Goal: Task Accomplishment & Management: Complete application form

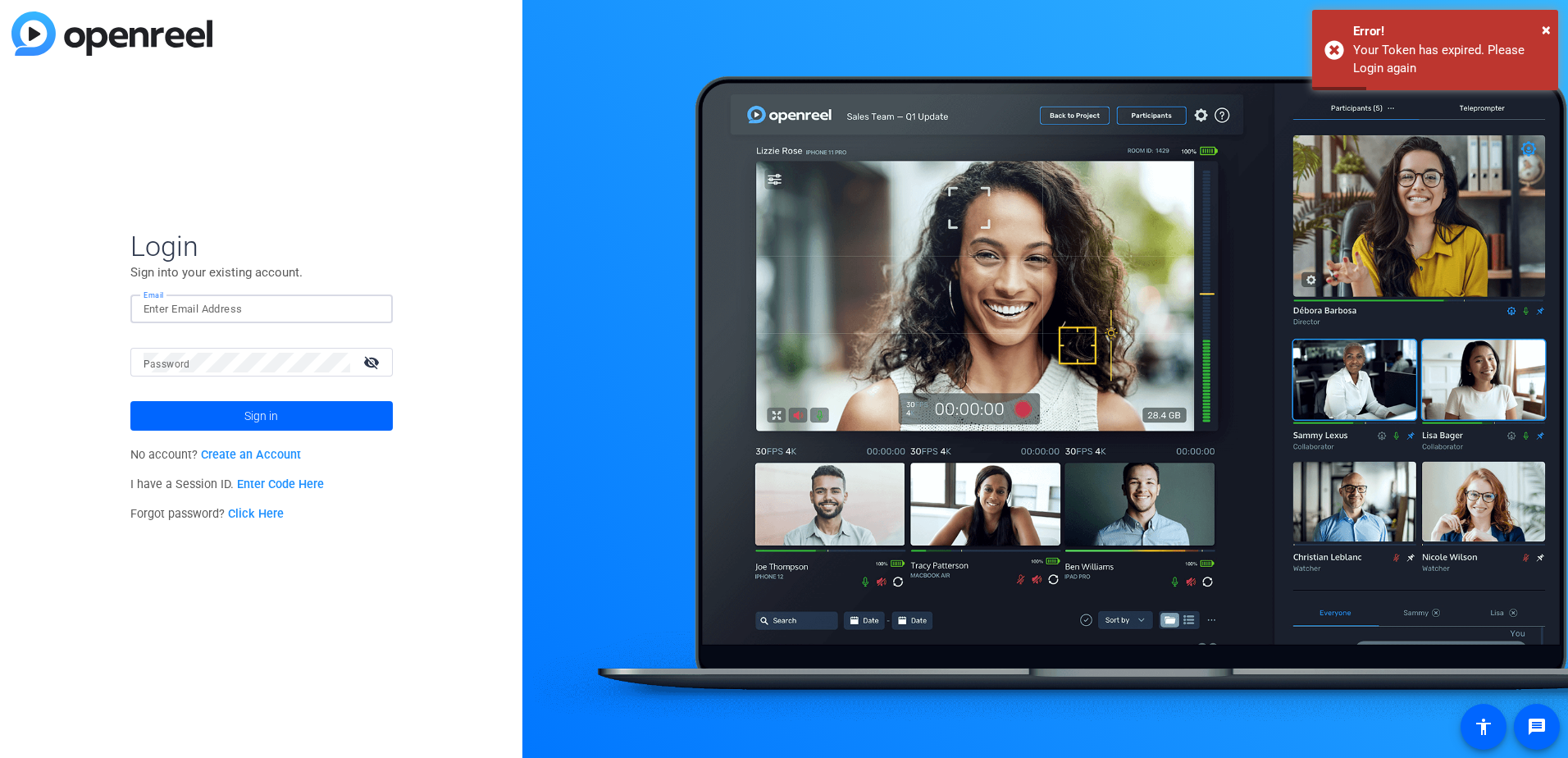
click at [195, 317] on input "Email" at bounding box center [261, 308] width 236 height 20
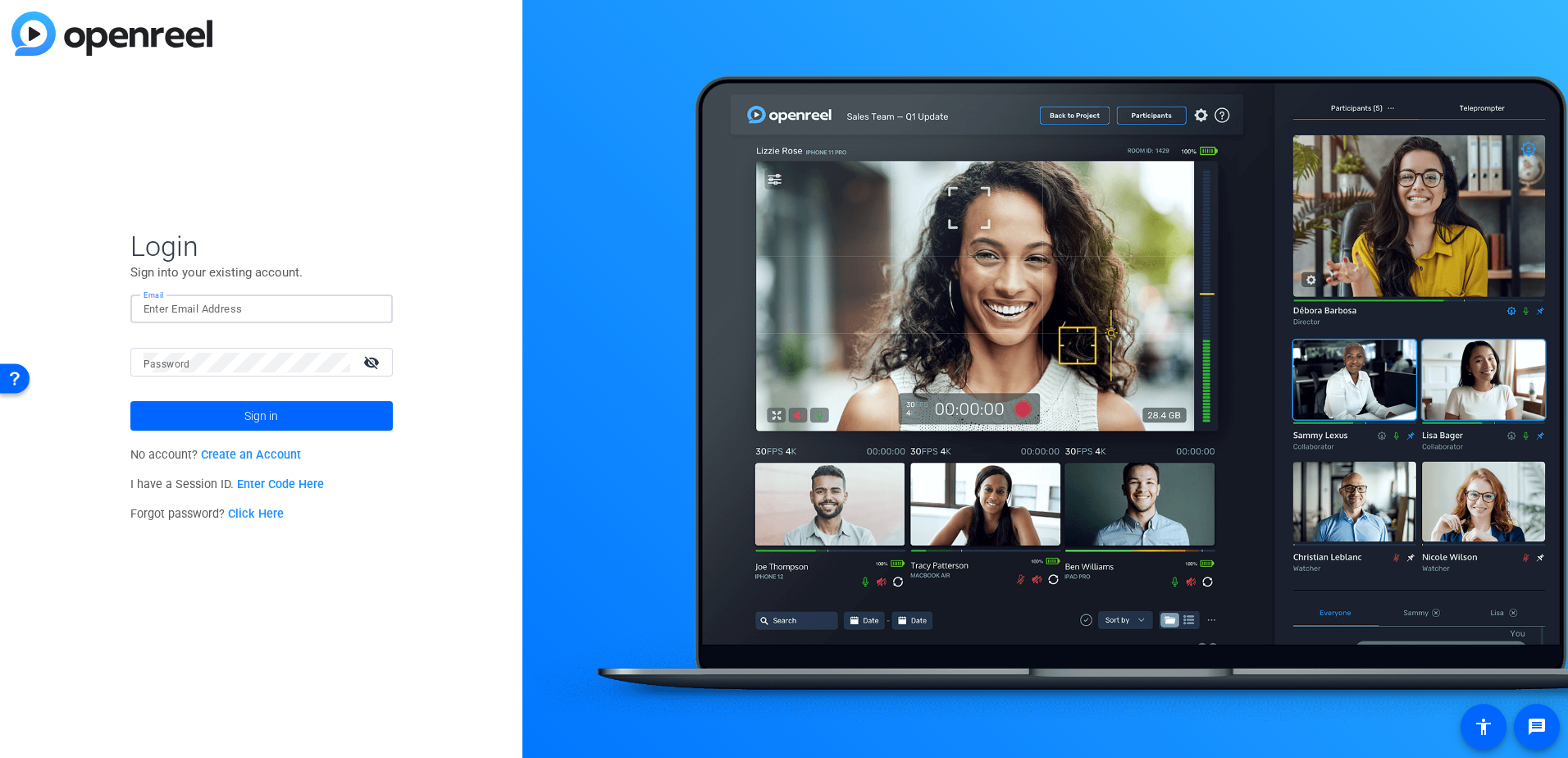
type input "[PERSON_NAME][EMAIL_ADDRESS][PERSON_NAME][DOMAIN_NAME]"
click at [130, 401] on button "Sign in" at bounding box center [261, 416] width 262 height 30
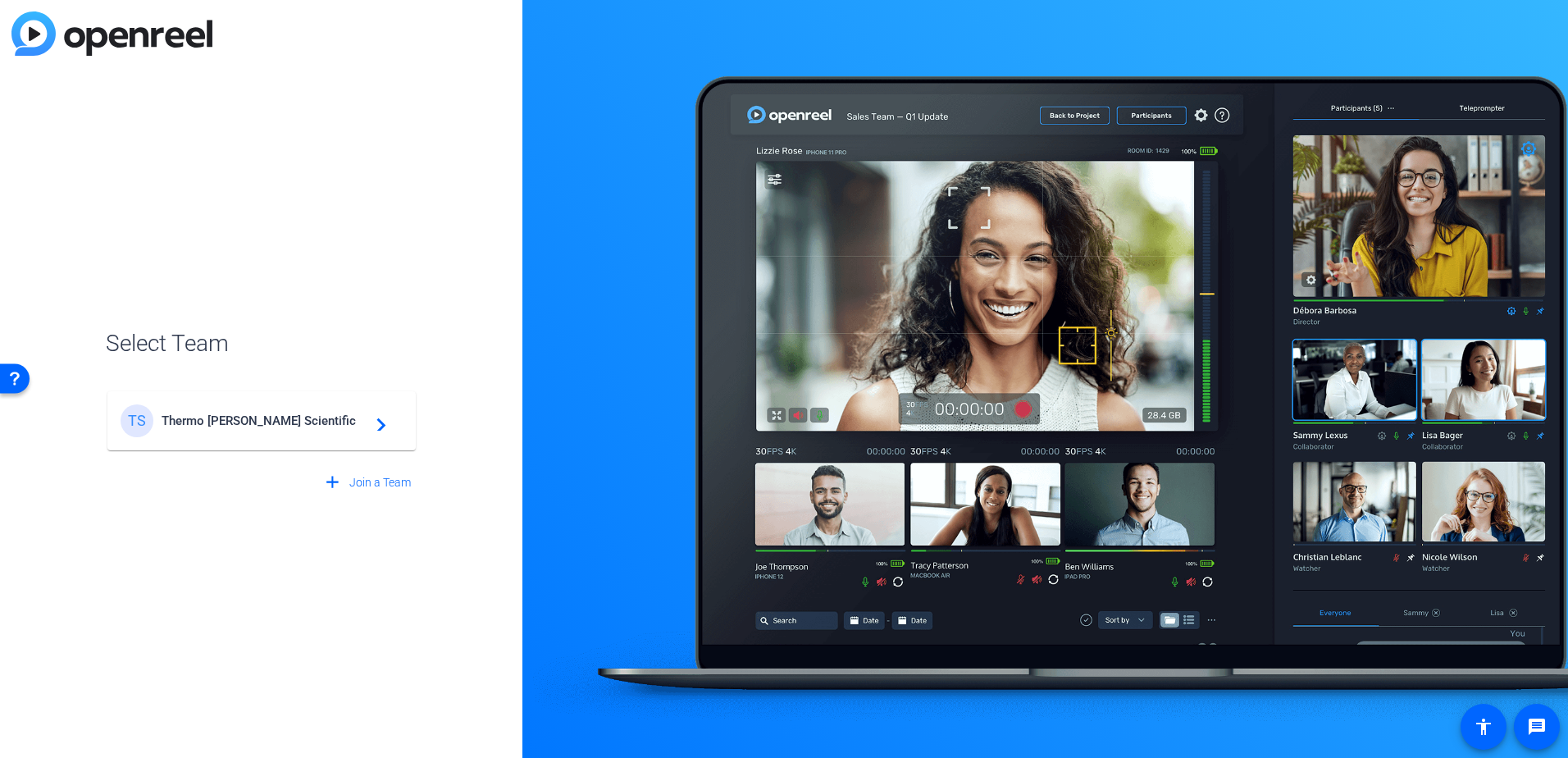
click at [219, 418] on span "Thermo [PERSON_NAME] Scientific" at bounding box center [264, 420] width 205 height 14
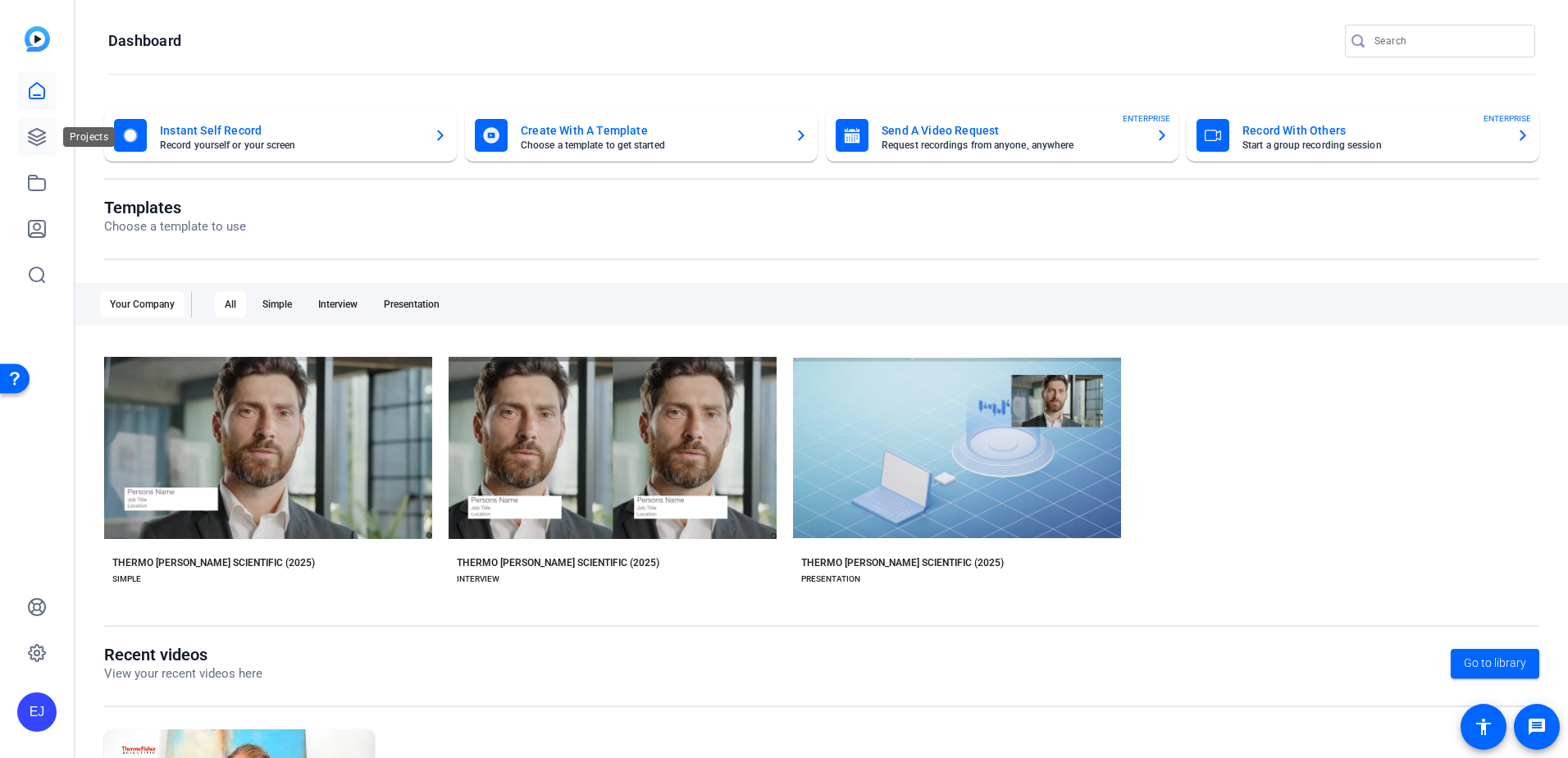
click at [42, 144] on icon at bounding box center [37, 136] width 16 height 16
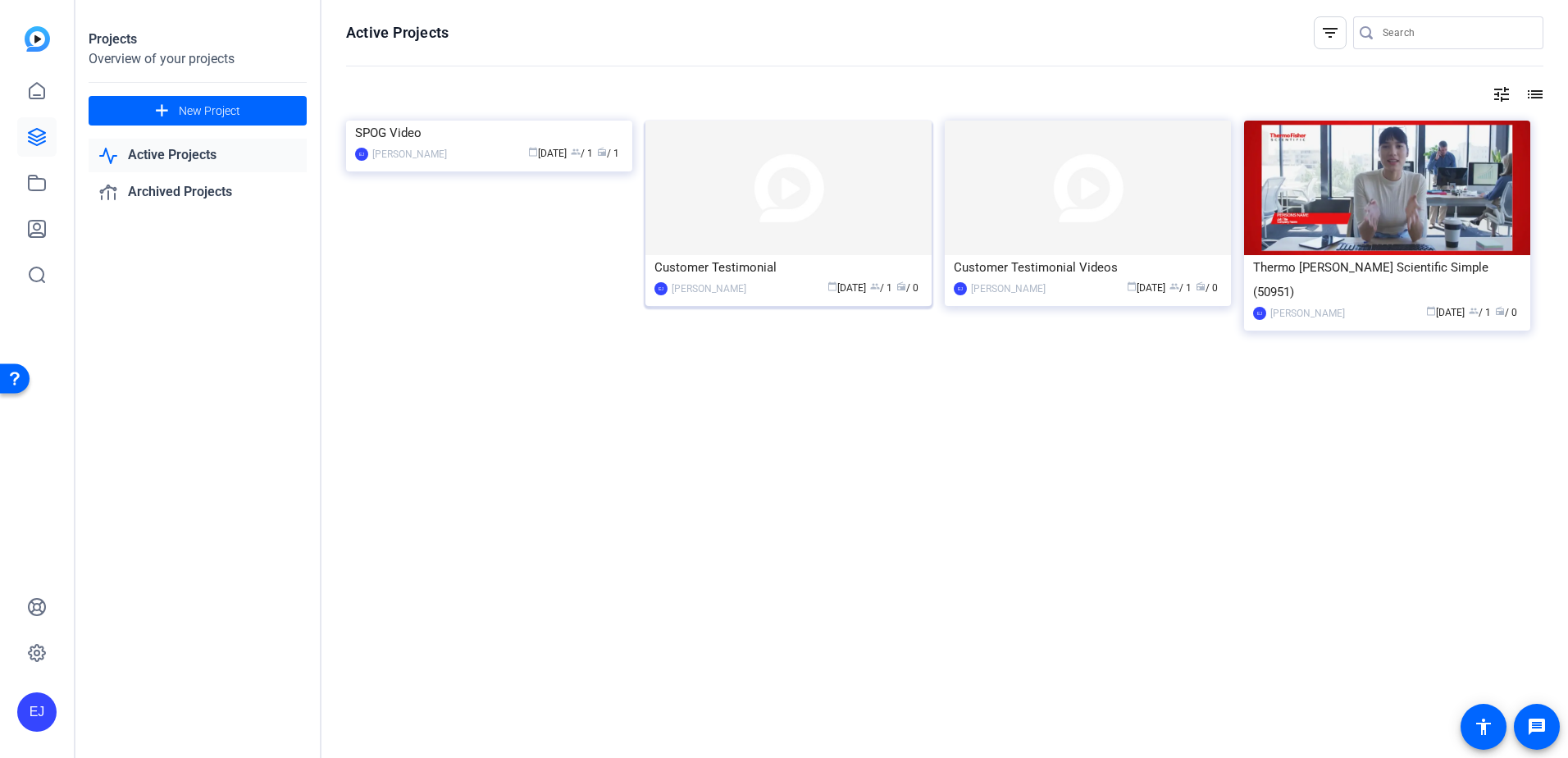
click at [776, 271] on div "Customer Testimonial" at bounding box center [788, 267] width 268 height 25
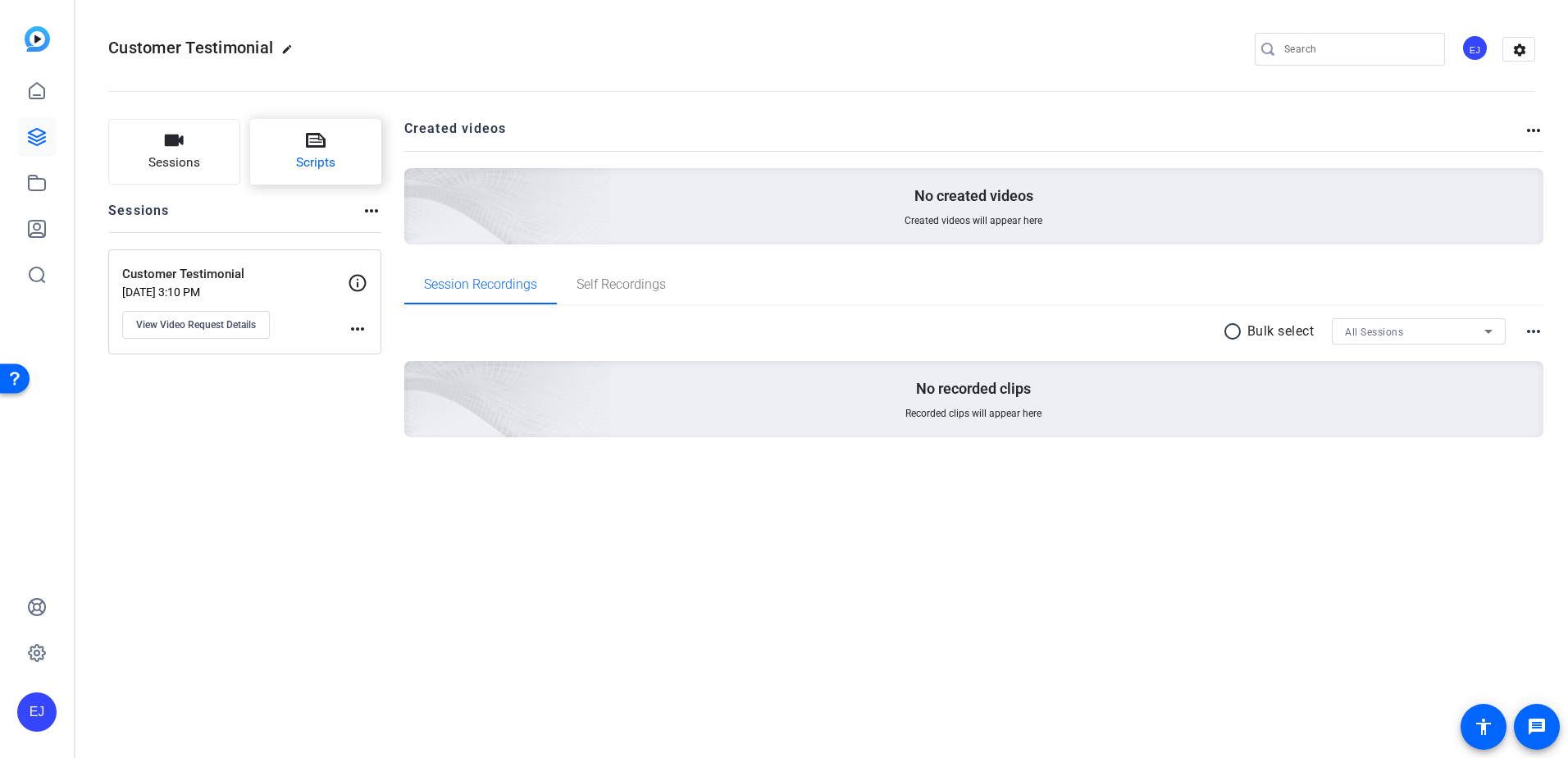
click at [312, 145] on icon at bounding box center [315, 140] width 20 height 20
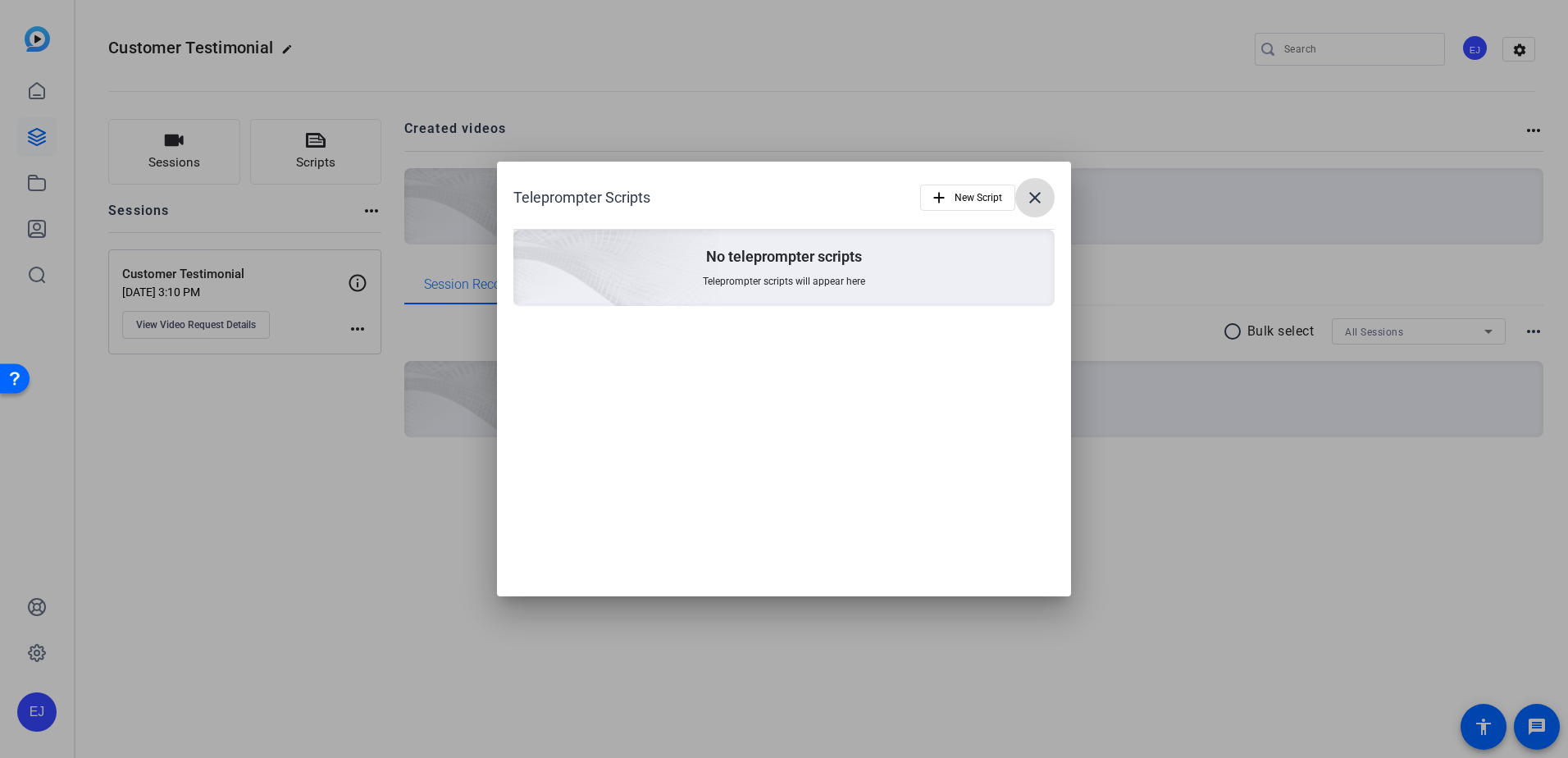
click at [1042, 197] on mat-icon "close" at bounding box center [1035, 198] width 20 height 20
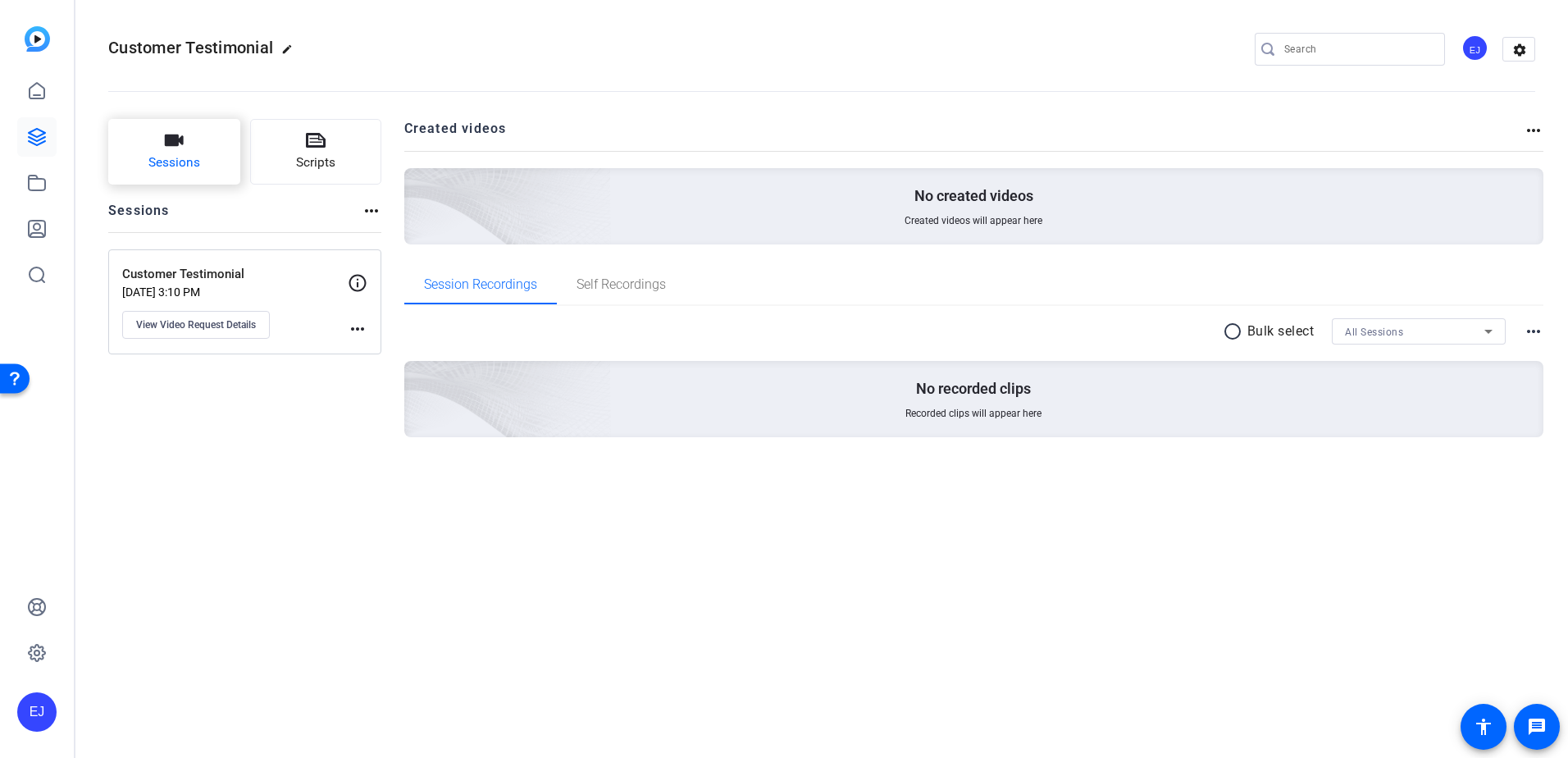
click at [194, 152] on button "Sessions" at bounding box center [174, 152] width 132 height 66
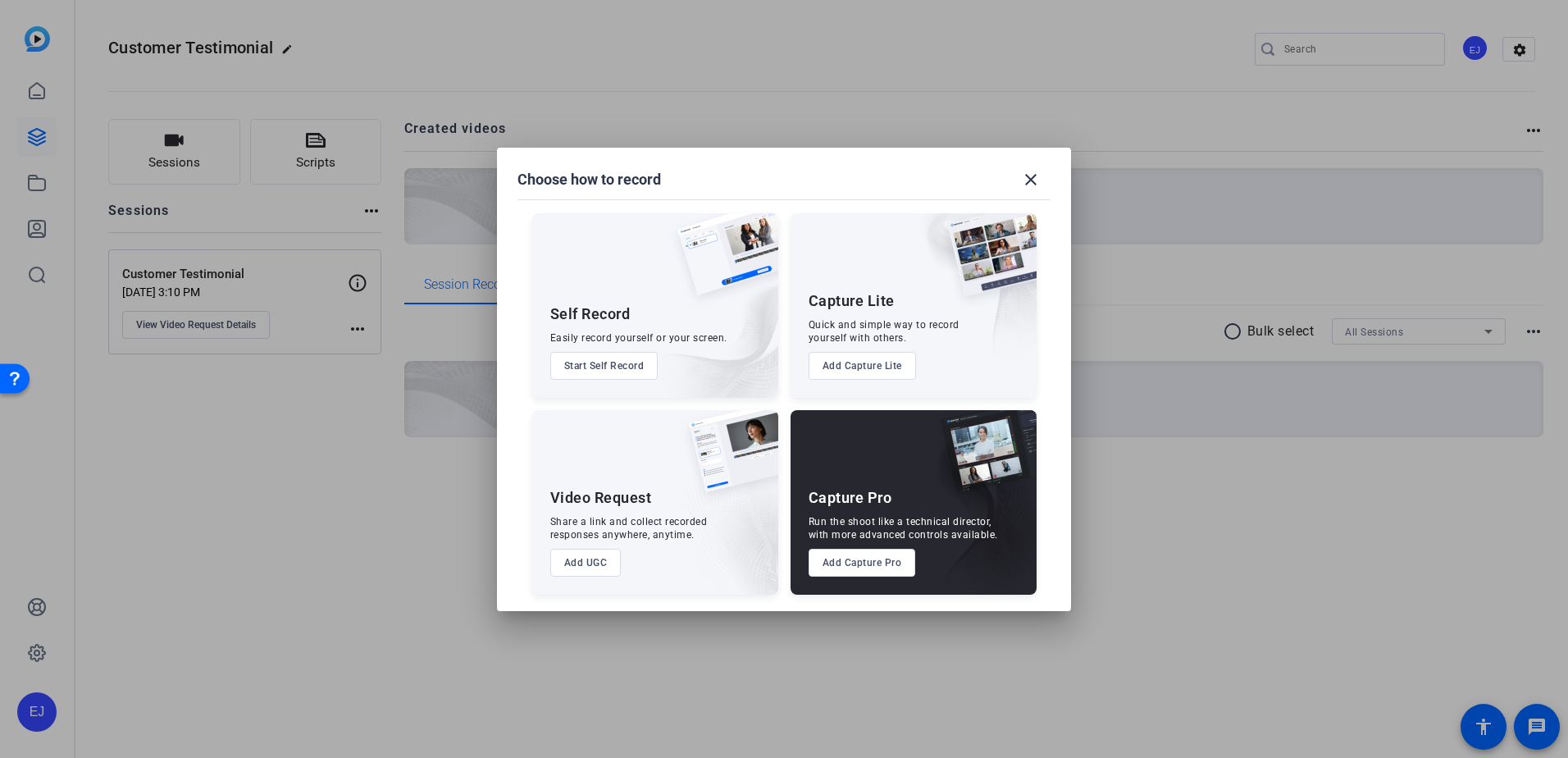
click at [571, 560] on button "Add UGC" at bounding box center [586, 562] width 72 height 28
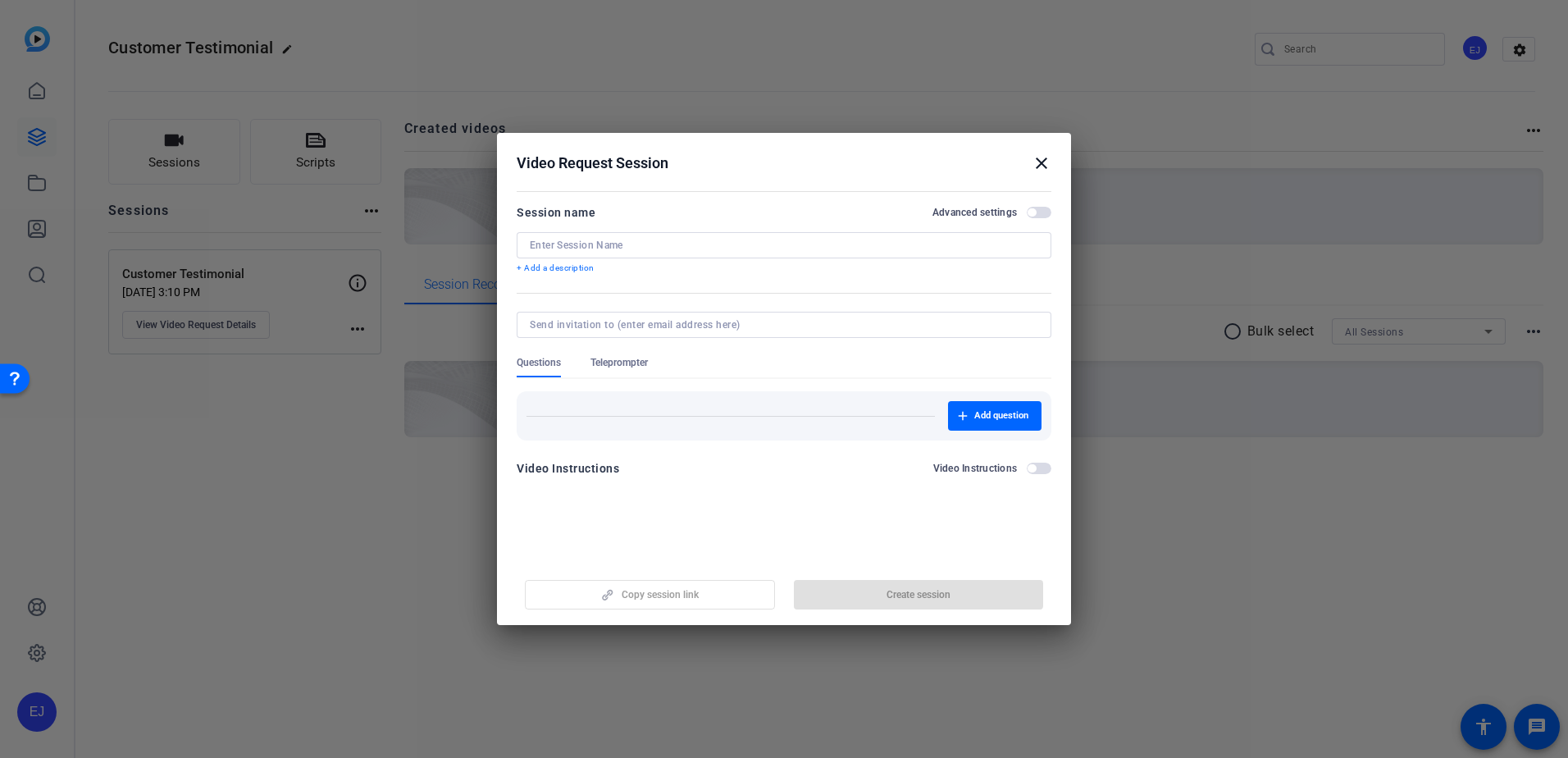
click at [1038, 155] on mat-icon "close" at bounding box center [1041, 163] width 20 height 20
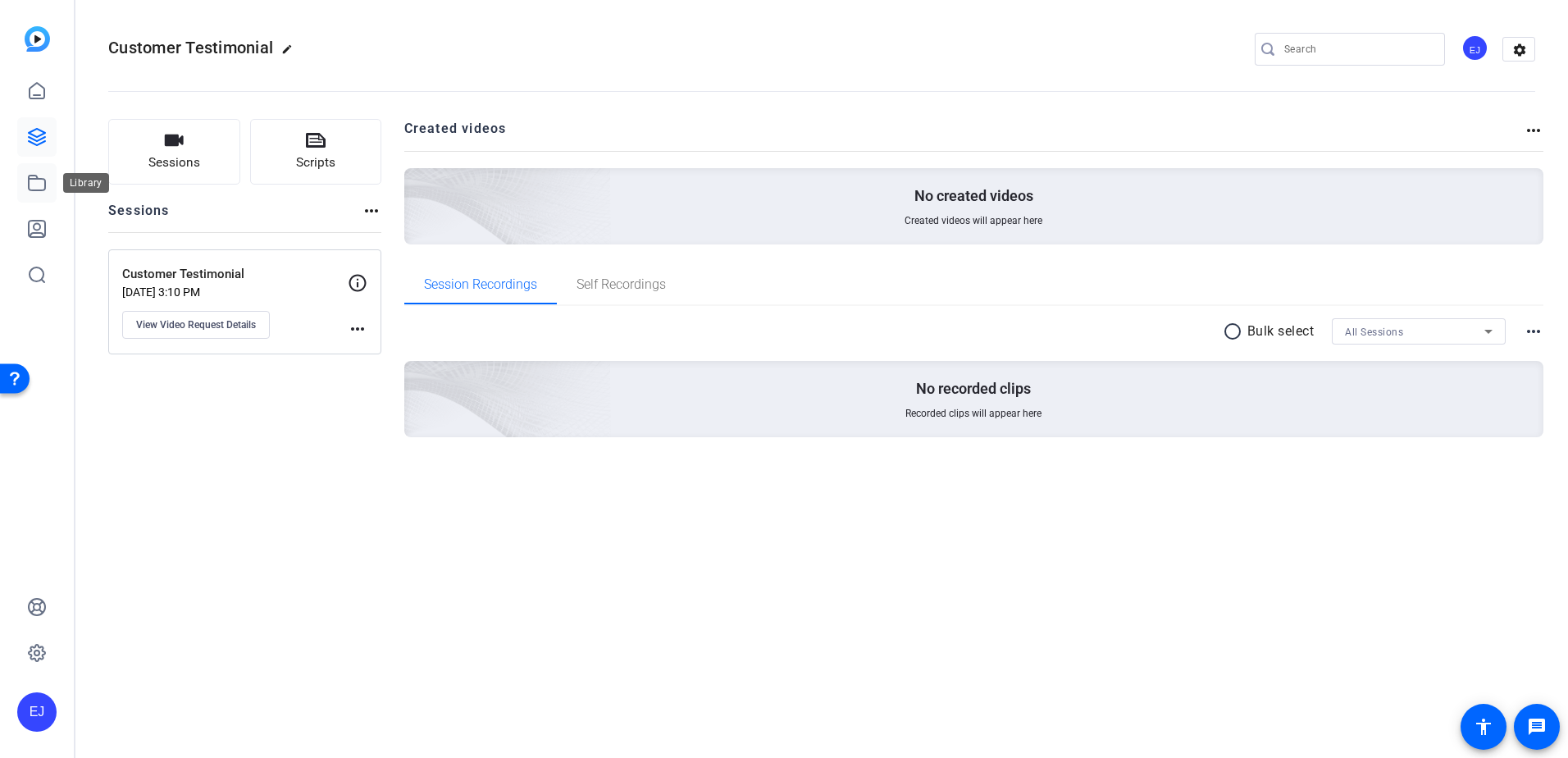
click at [29, 187] on icon at bounding box center [37, 182] width 16 height 14
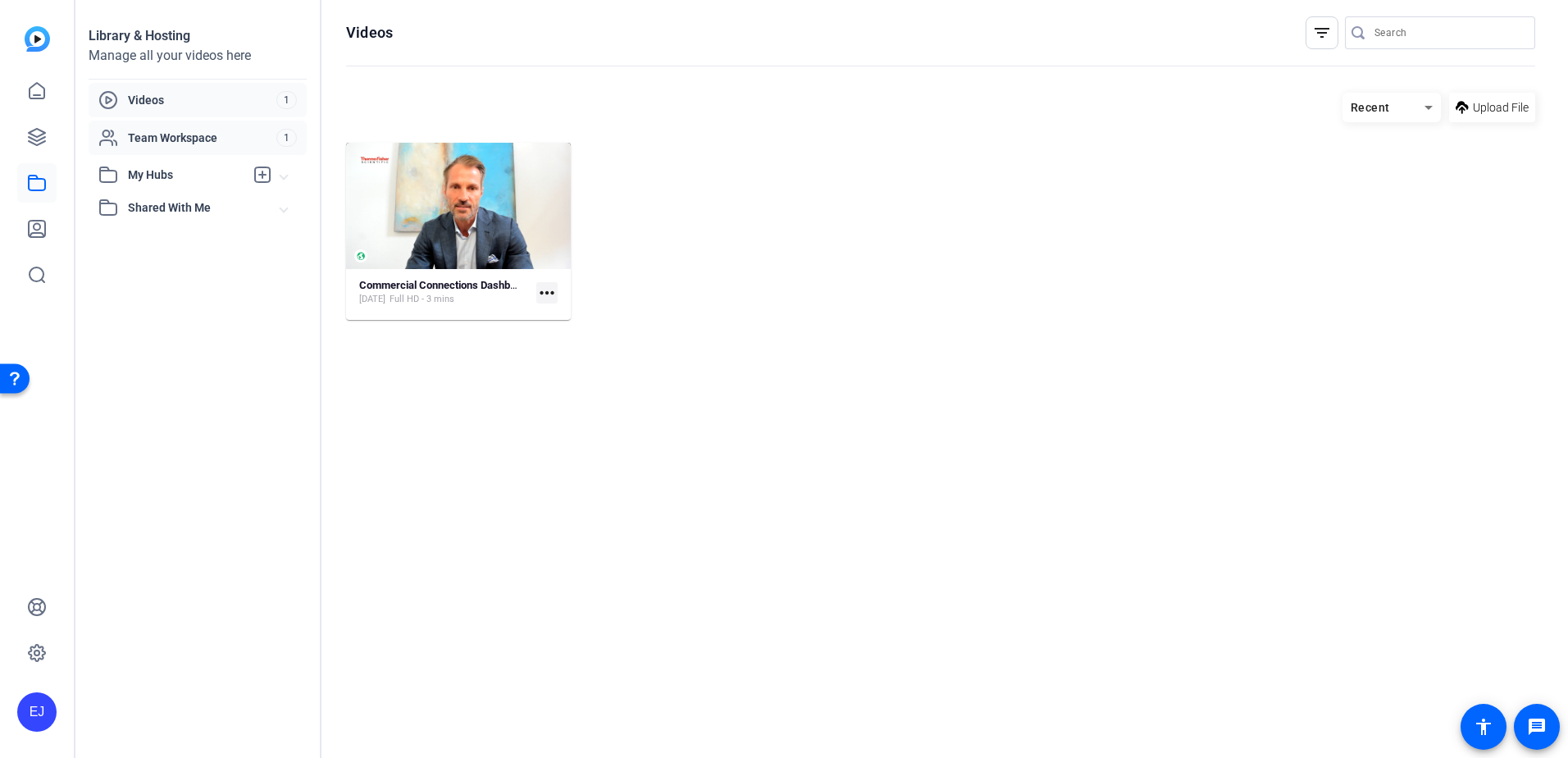
click at [176, 143] on span "Team Workspace" at bounding box center [202, 137] width 148 height 16
click at [182, 227] on div "Library & Hosting Manage all your videos here Videos 1 Team Workspace 1 My Hubs…" at bounding box center [198, 379] width 246 height 758
click at [183, 215] on span "Shared With Me" at bounding box center [204, 208] width 152 height 17
click at [58, 94] on div "EJ" at bounding box center [37, 379] width 74 height 758
click at [49, 91] on link at bounding box center [37, 91] width 39 height 39
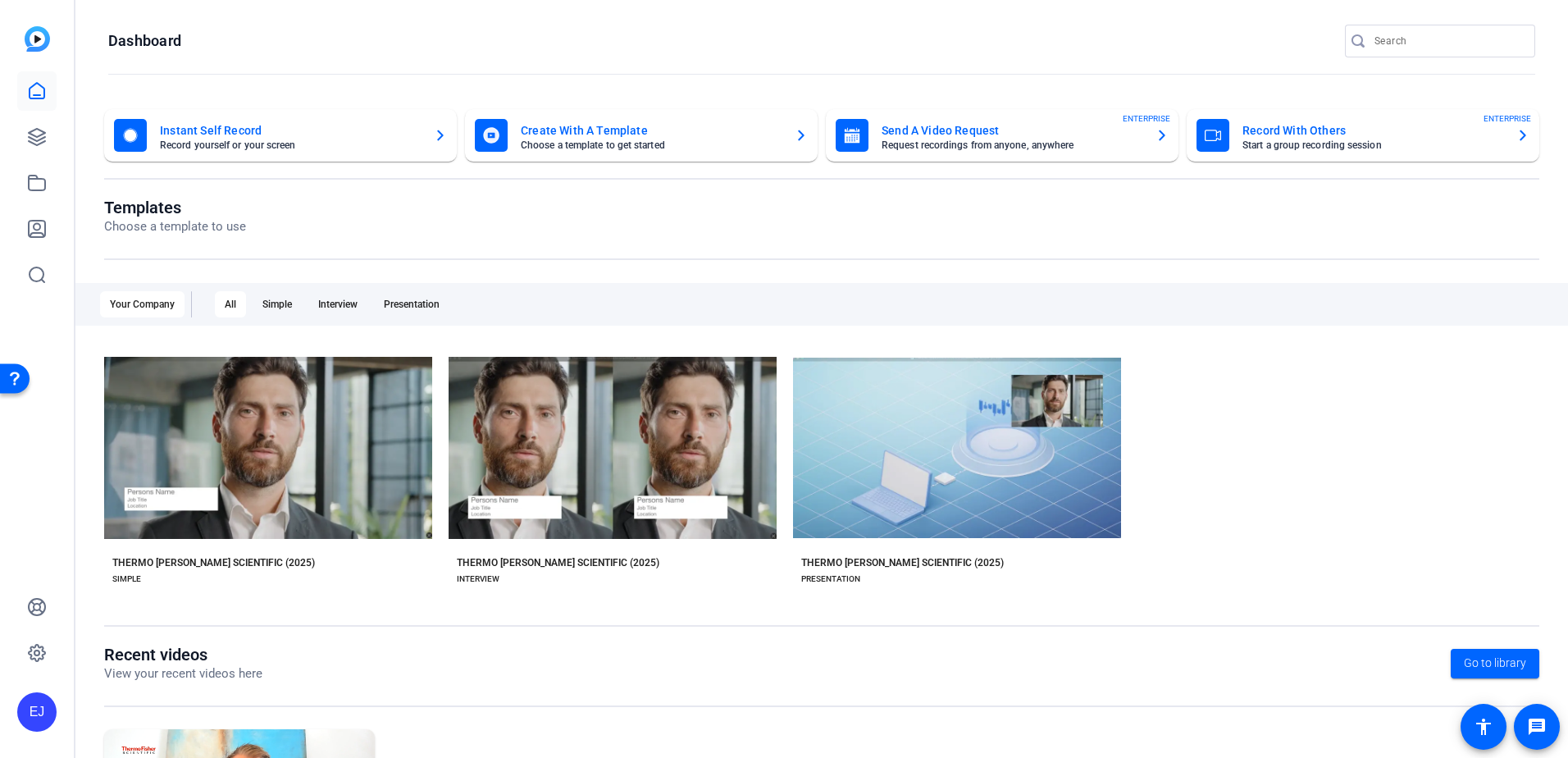
click at [1110, 128] on mat-card-title "Send A Video Request" at bounding box center [1012, 130] width 261 height 20
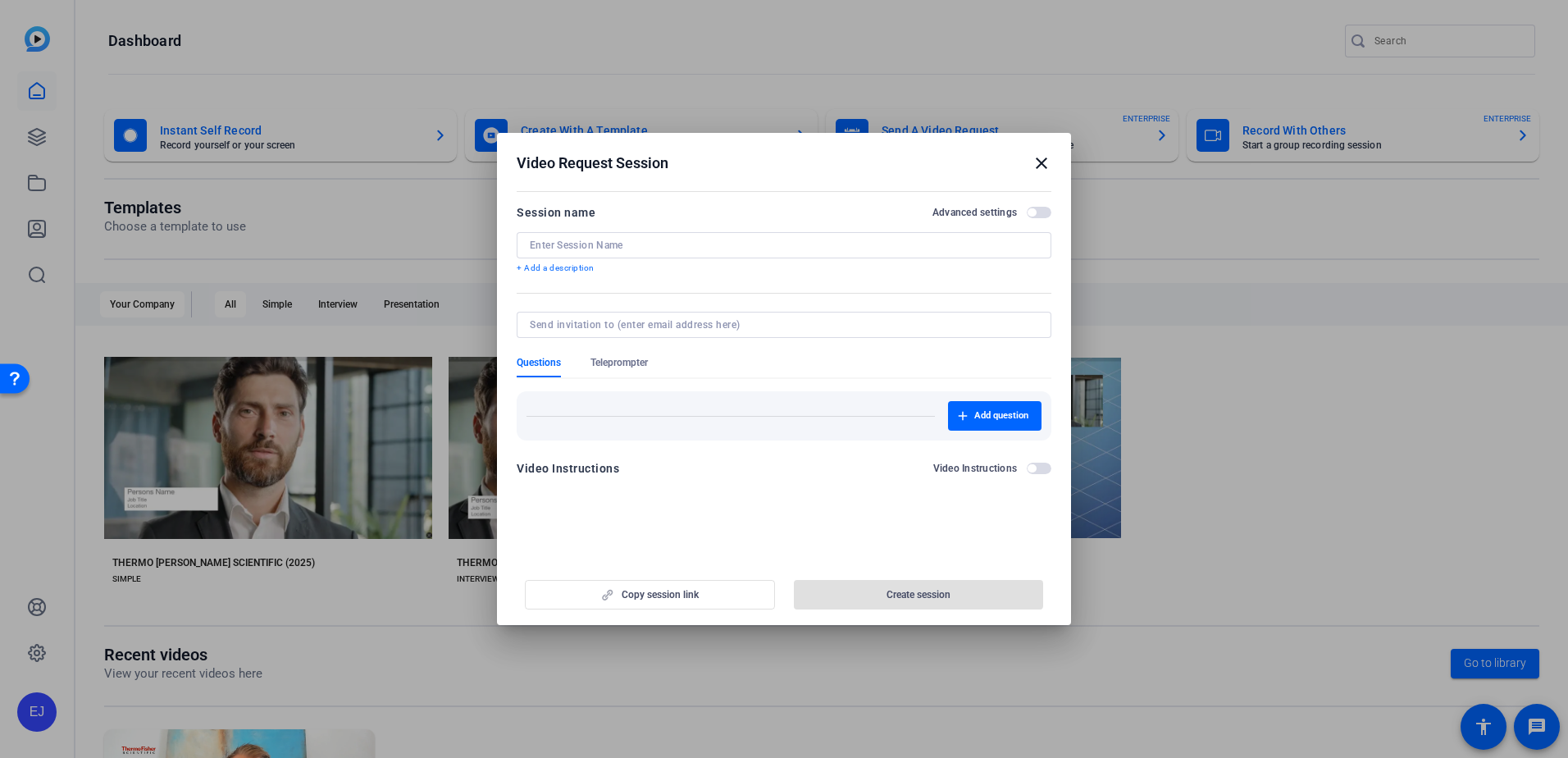
click at [593, 270] on p "+ Add a description" at bounding box center [784, 267] width 535 height 13
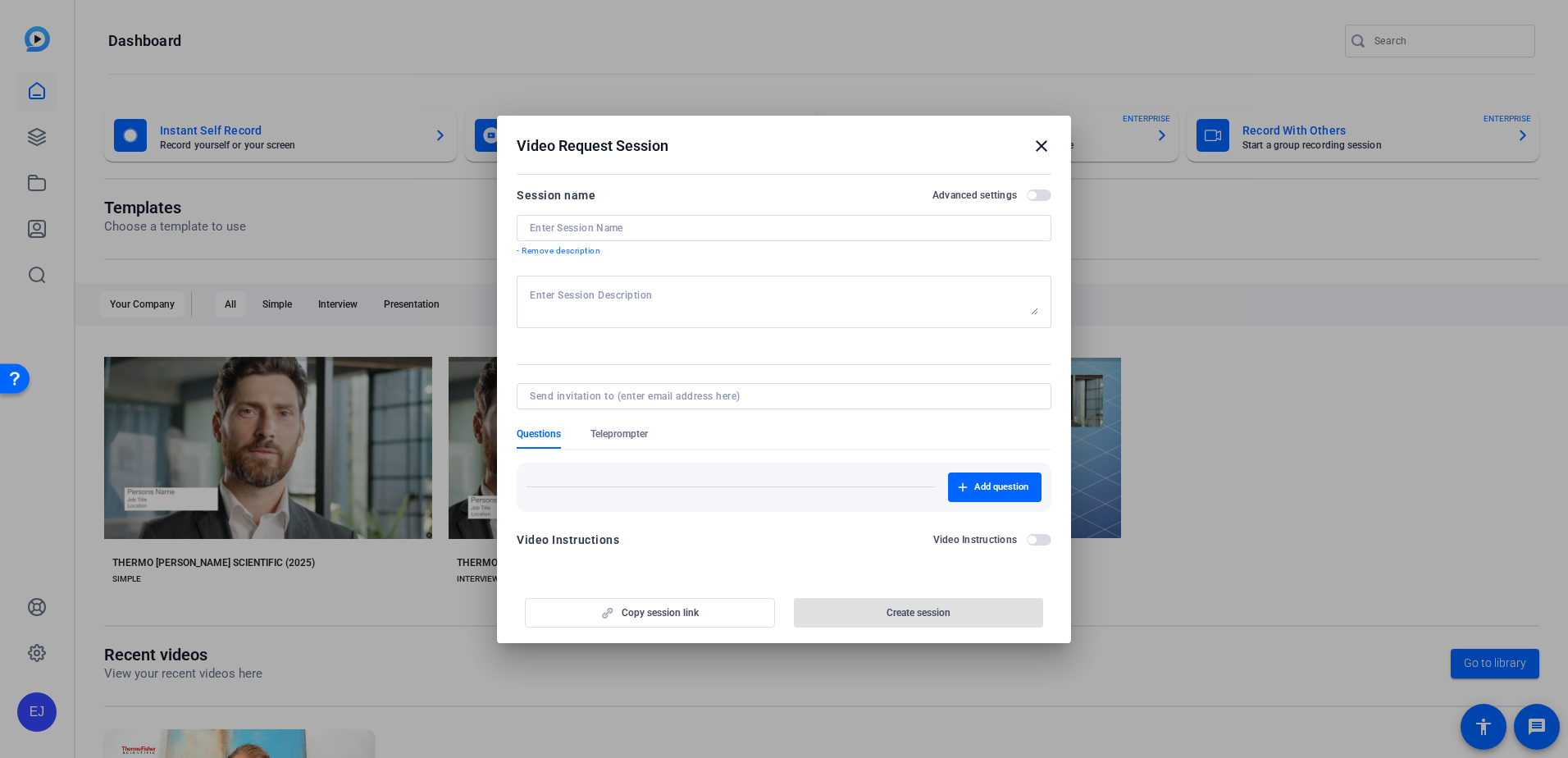
click at [1046, 141] on mat-icon "close" at bounding box center [1041, 146] width 20 height 20
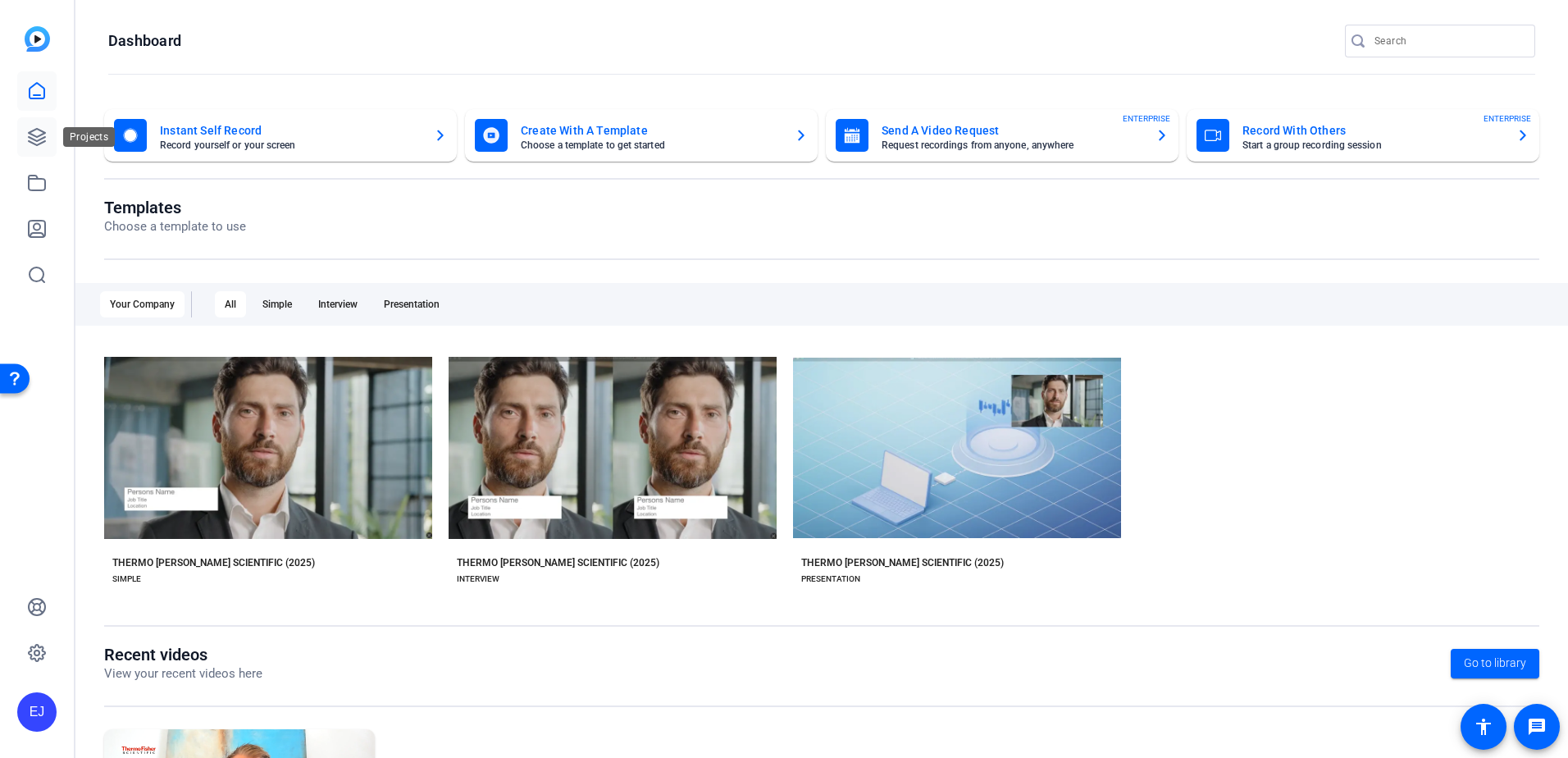
click at [48, 143] on link at bounding box center [37, 137] width 39 height 39
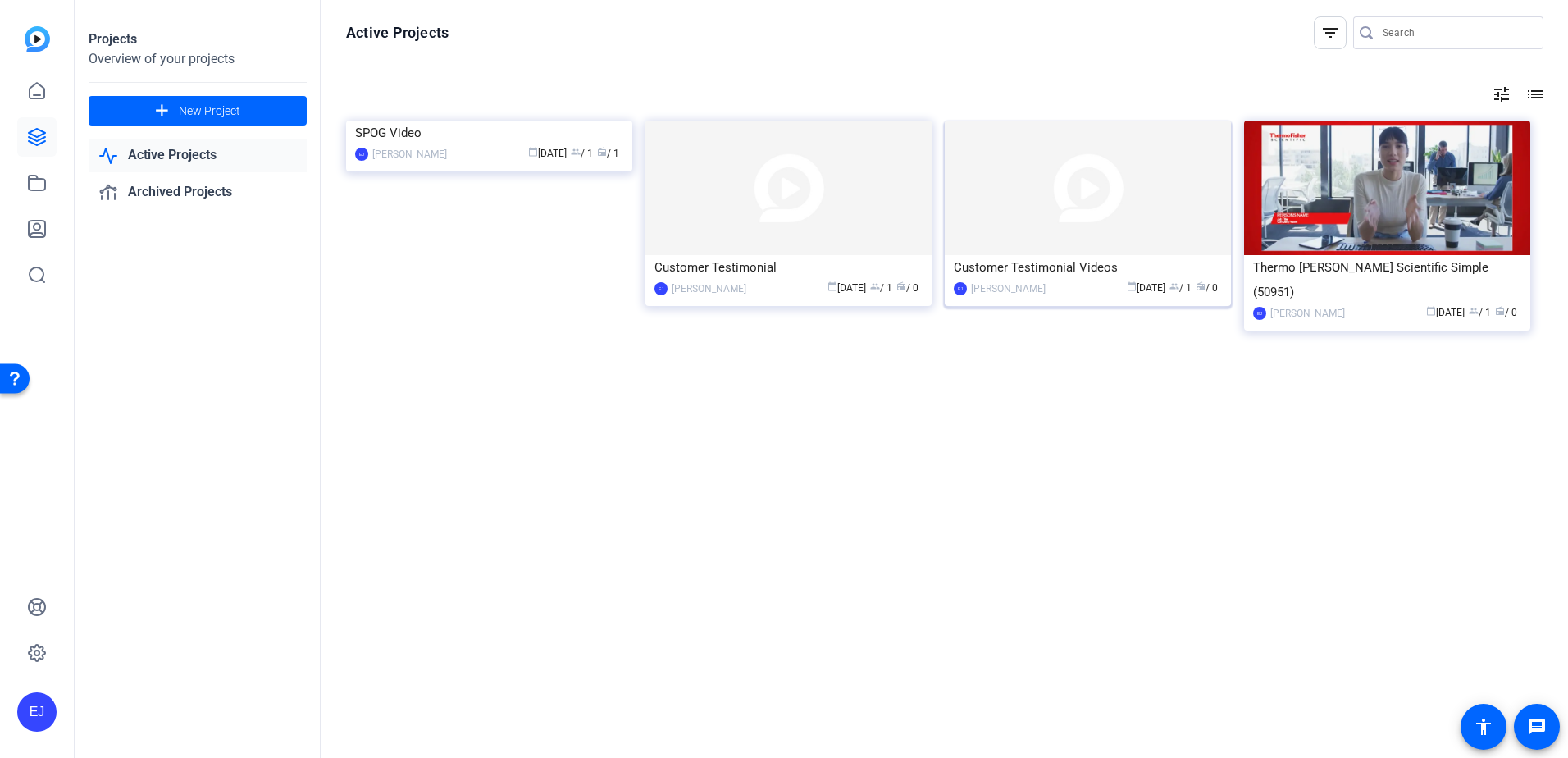
click at [1074, 274] on div "Customer Testimonial Videos" at bounding box center [1088, 267] width 268 height 25
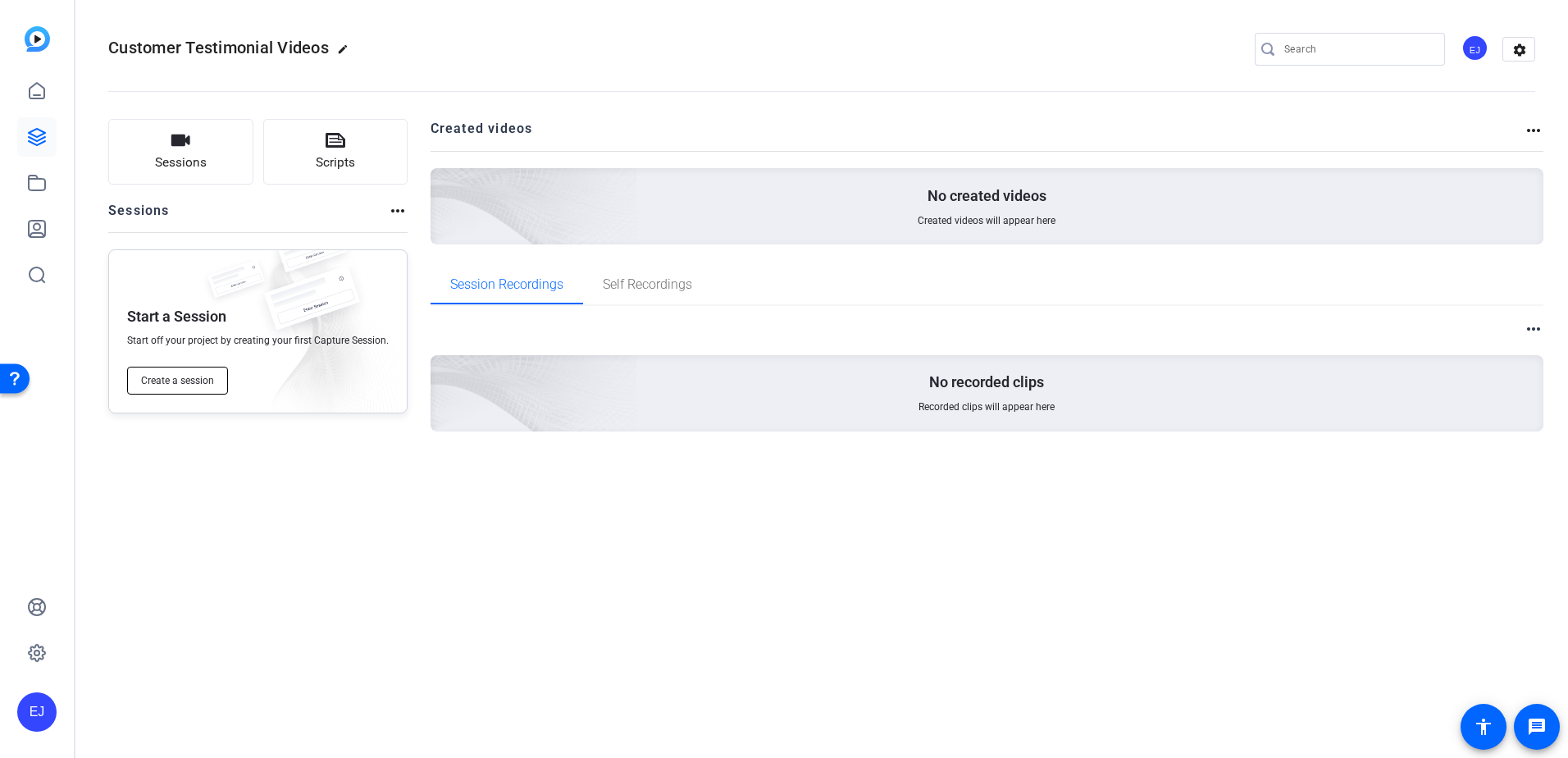
click at [184, 381] on span "Create a session" at bounding box center [178, 380] width 73 height 13
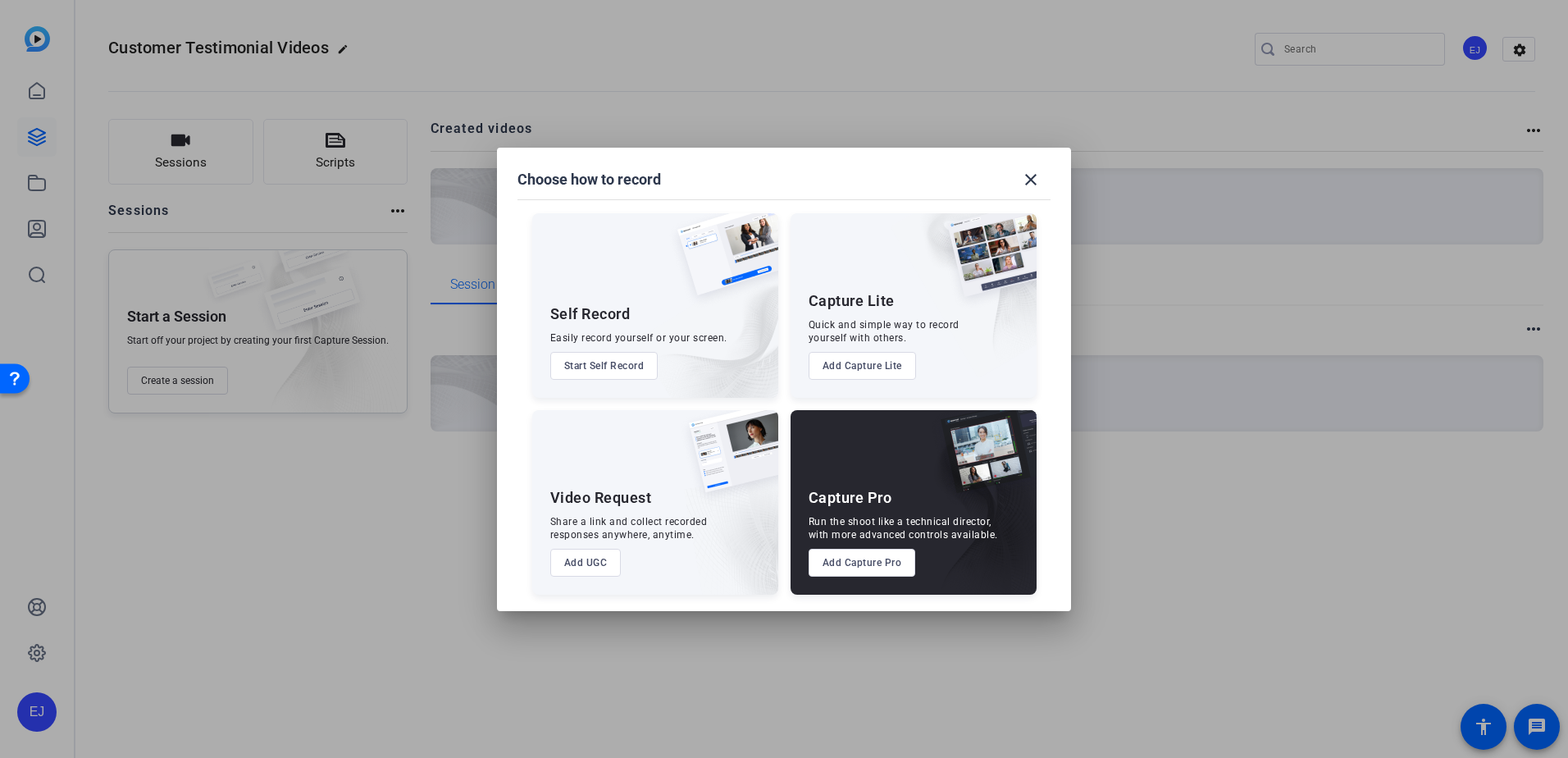
click at [574, 566] on button "Add UGC" at bounding box center [586, 562] width 72 height 28
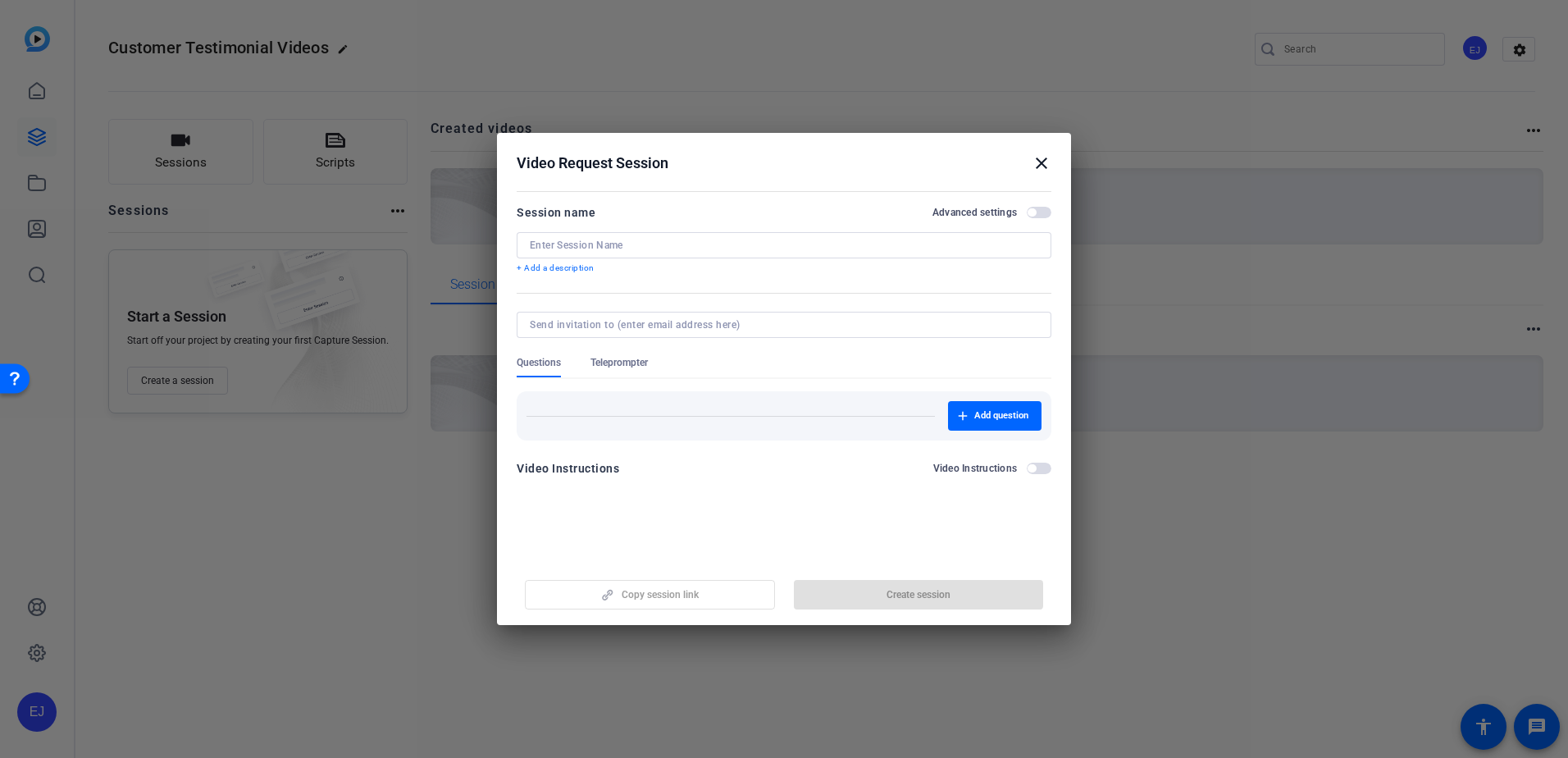
click at [1050, 155] on mat-icon "close" at bounding box center [1041, 163] width 20 height 20
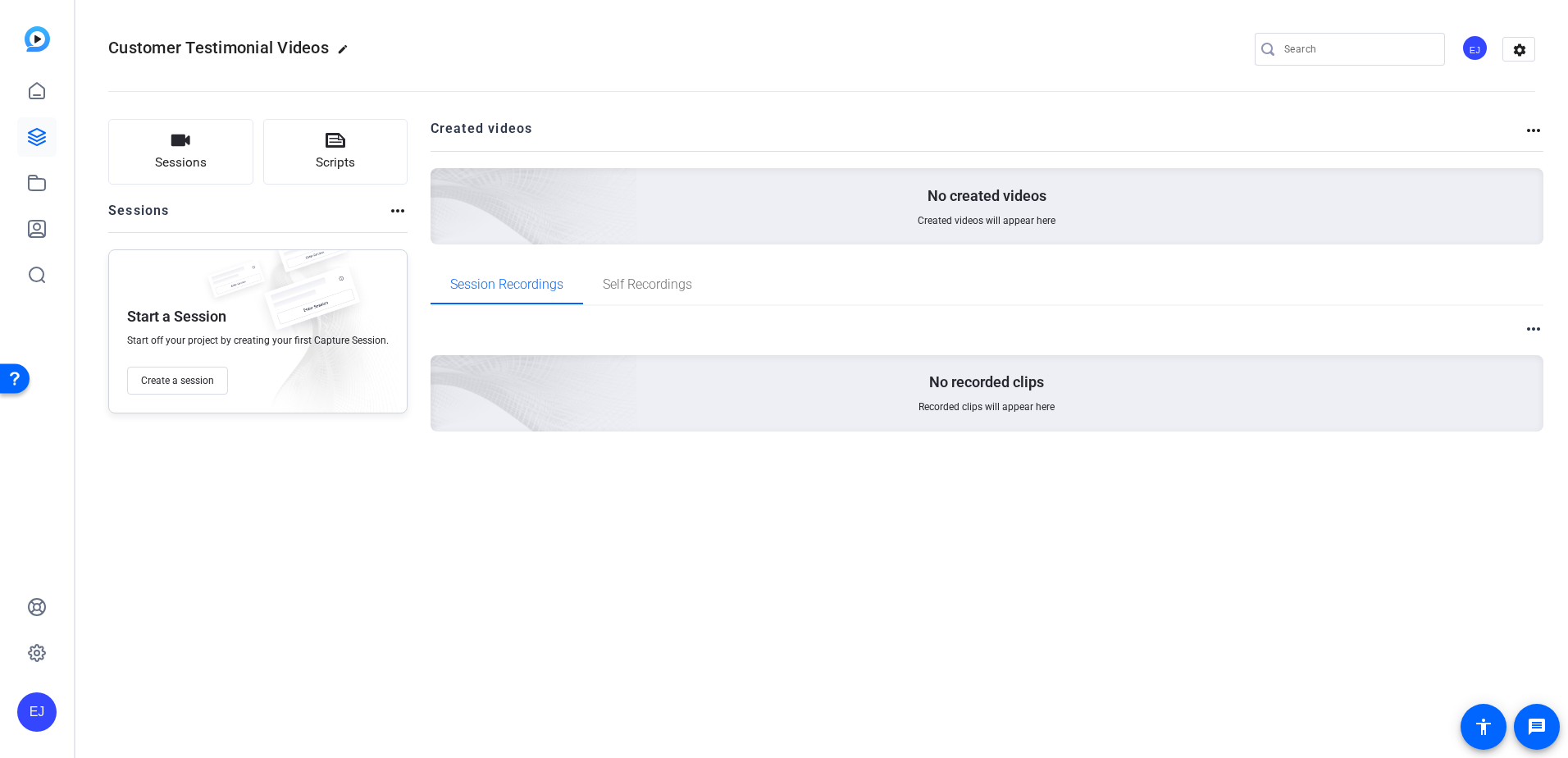
click at [203, 216] on div "Sessions more_horiz" at bounding box center [257, 216] width 299 height 32
click at [715, 290] on div "Session Recordings Self Recordings" at bounding box center [988, 284] width 1114 height 39
click at [675, 300] on span "Self Recordings" at bounding box center [647, 284] width 89 height 39
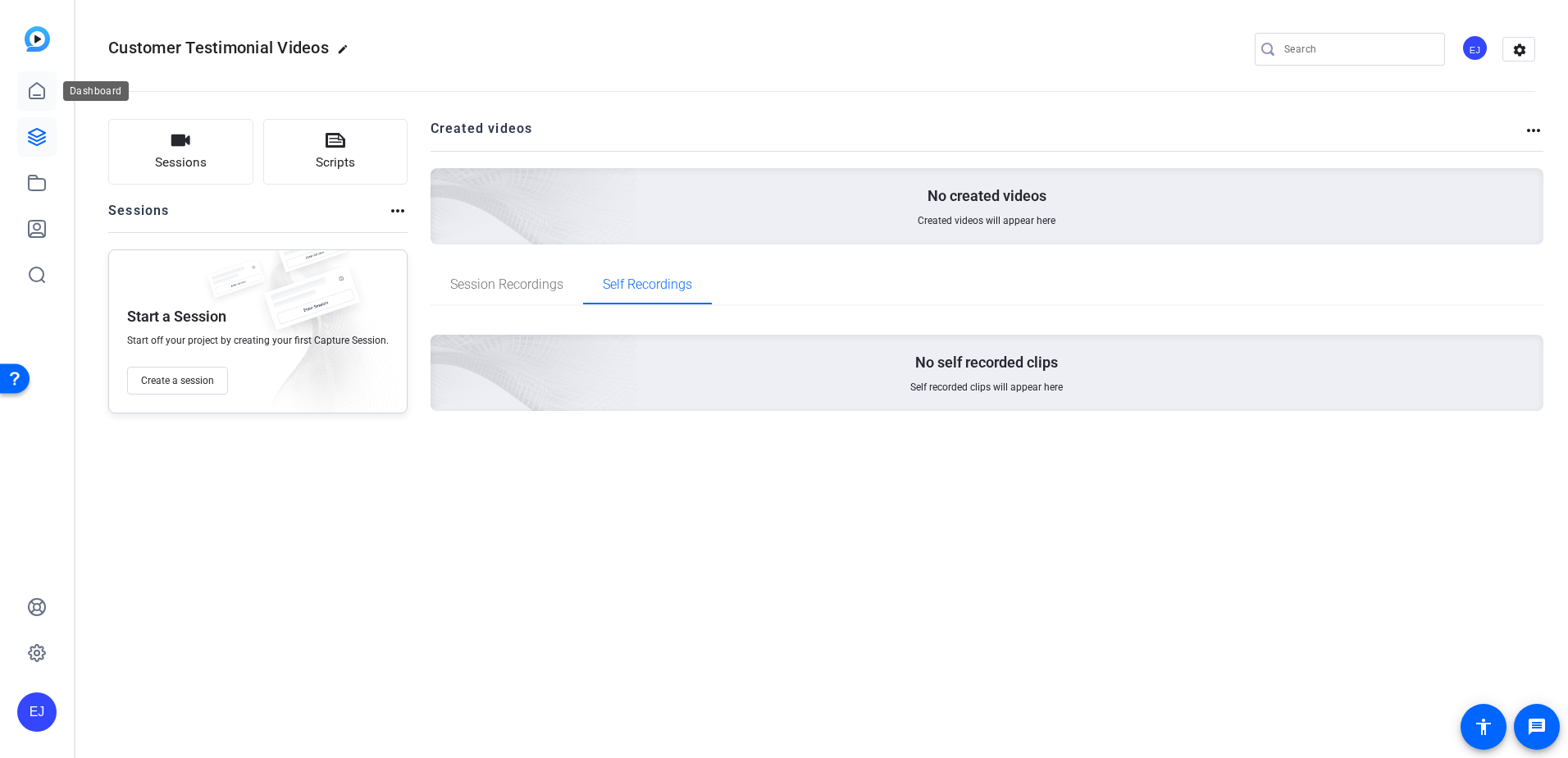
click at [53, 92] on link at bounding box center [37, 91] width 39 height 39
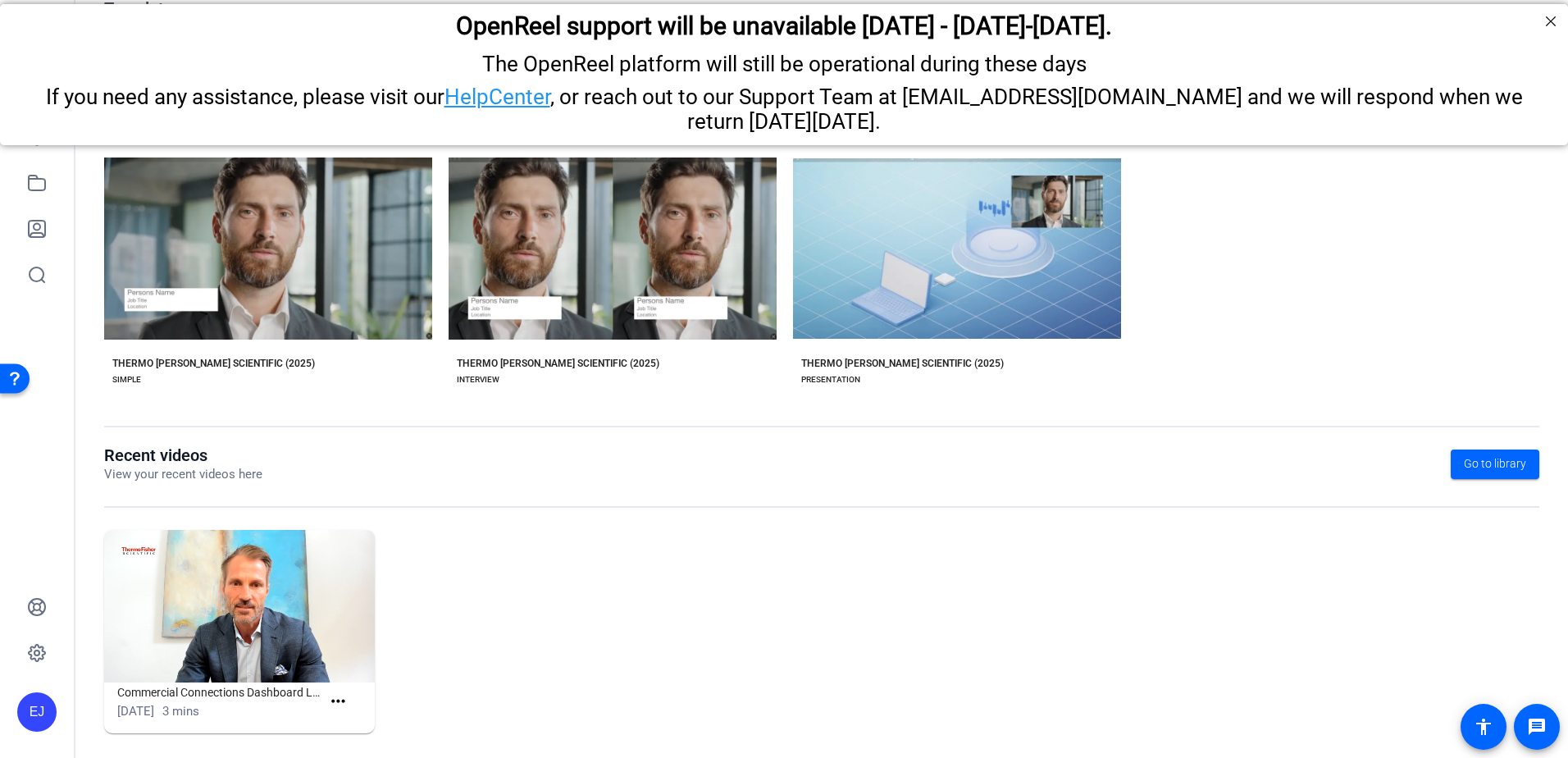
scroll to position [210, 0]
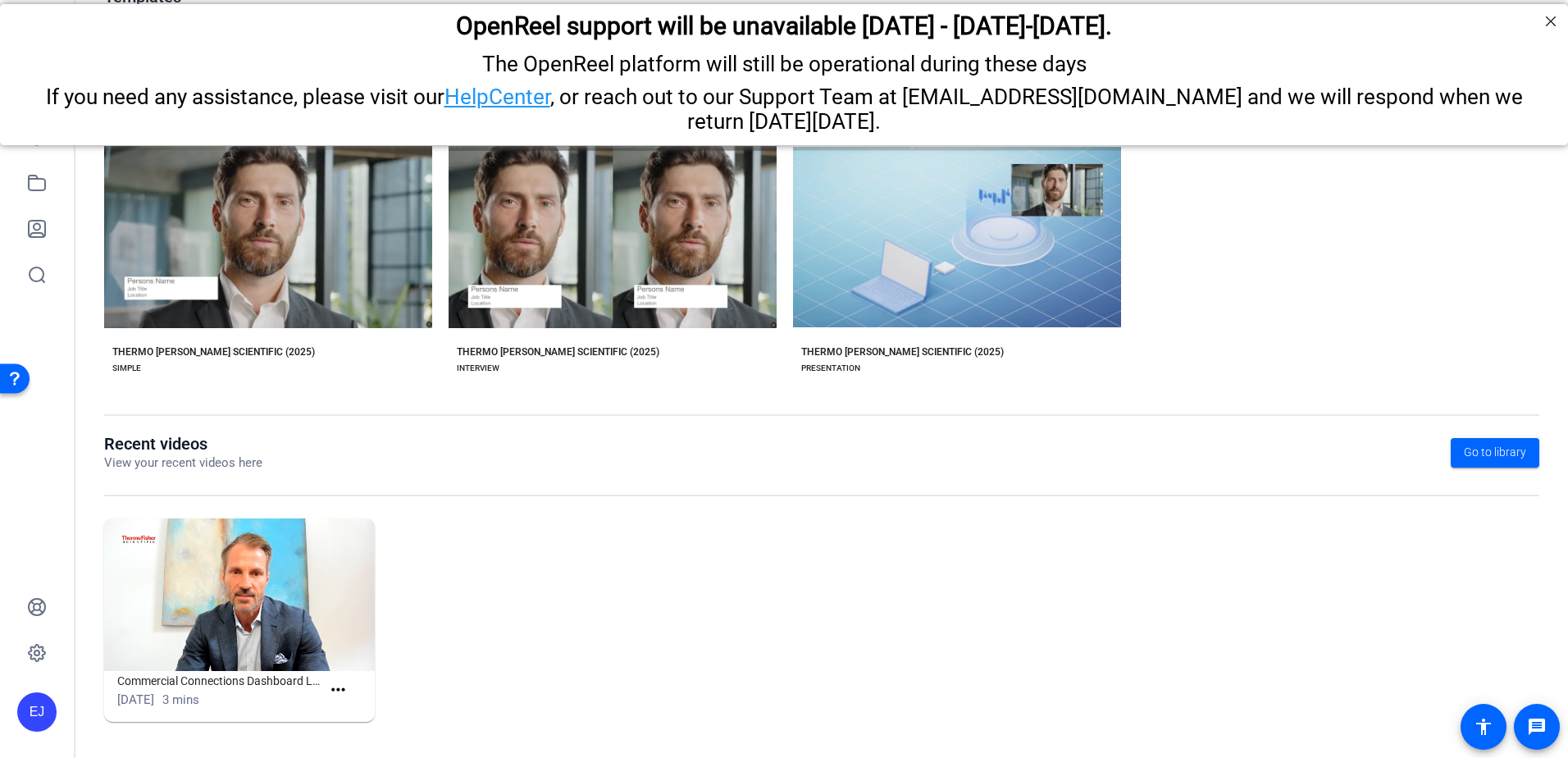
click at [62, 168] on div "EJ" at bounding box center [37, 379] width 74 height 758
click at [55, 175] on link at bounding box center [37, 183] width 39 height 39
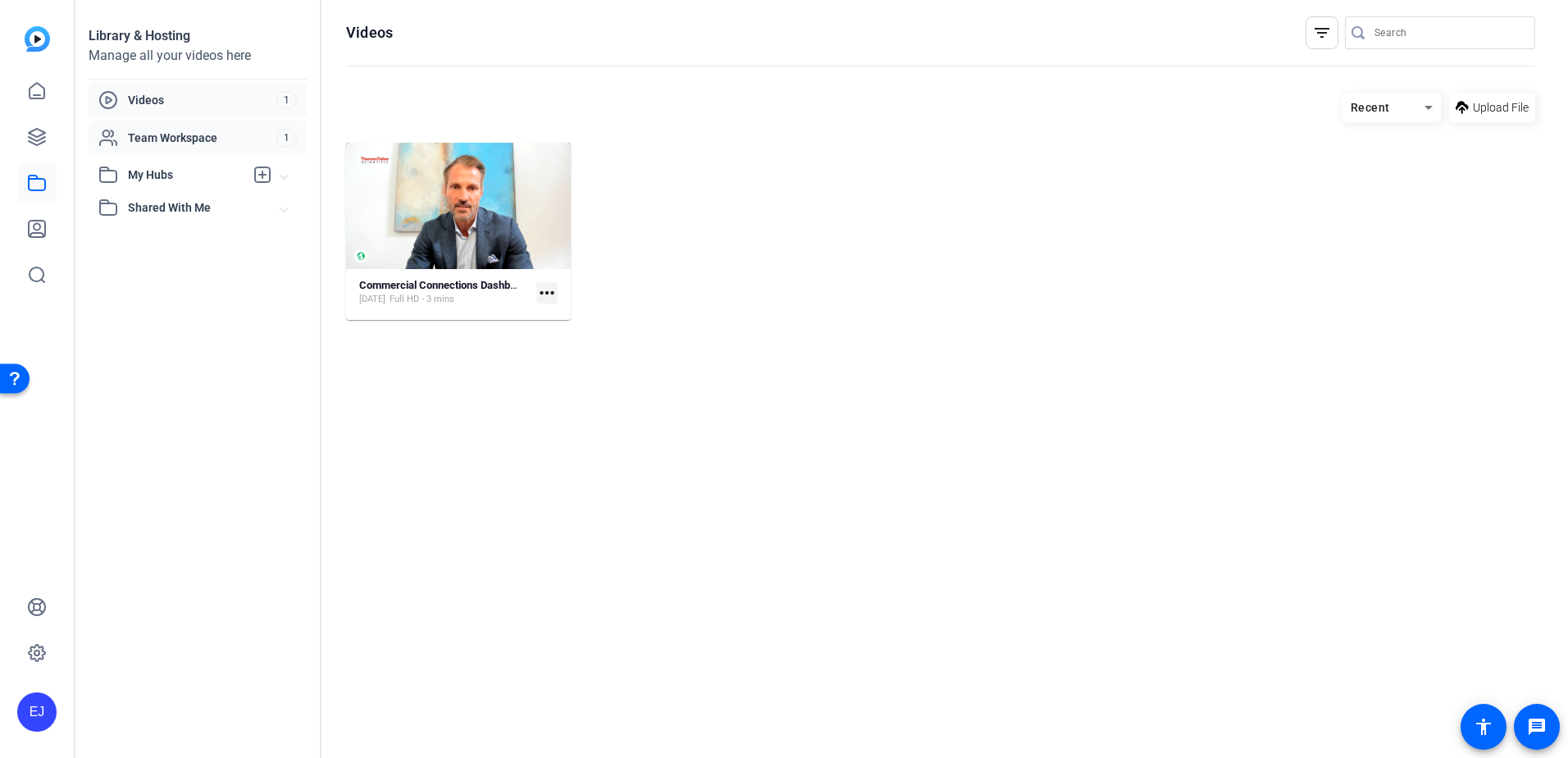
click at [203, 146] on div "Team Workspace" at bounding box center [187, 137] width 178 height 20
click at [211, 107] on span "Videos" at bounding box center [202, 100] width 148 height 16
click at [169, 218] on mat-expansion-panel-header "Shared With Me" at bounding box center [198, 207] width 218 height 33
click at [176, 186] on mat-expansion-panel-header "My Hubs" at bounding box center [198, 175] width 218 height 33
click at [177, 144] on span "Team Workspace" at bounding box center [202, 137] width 148 height 16
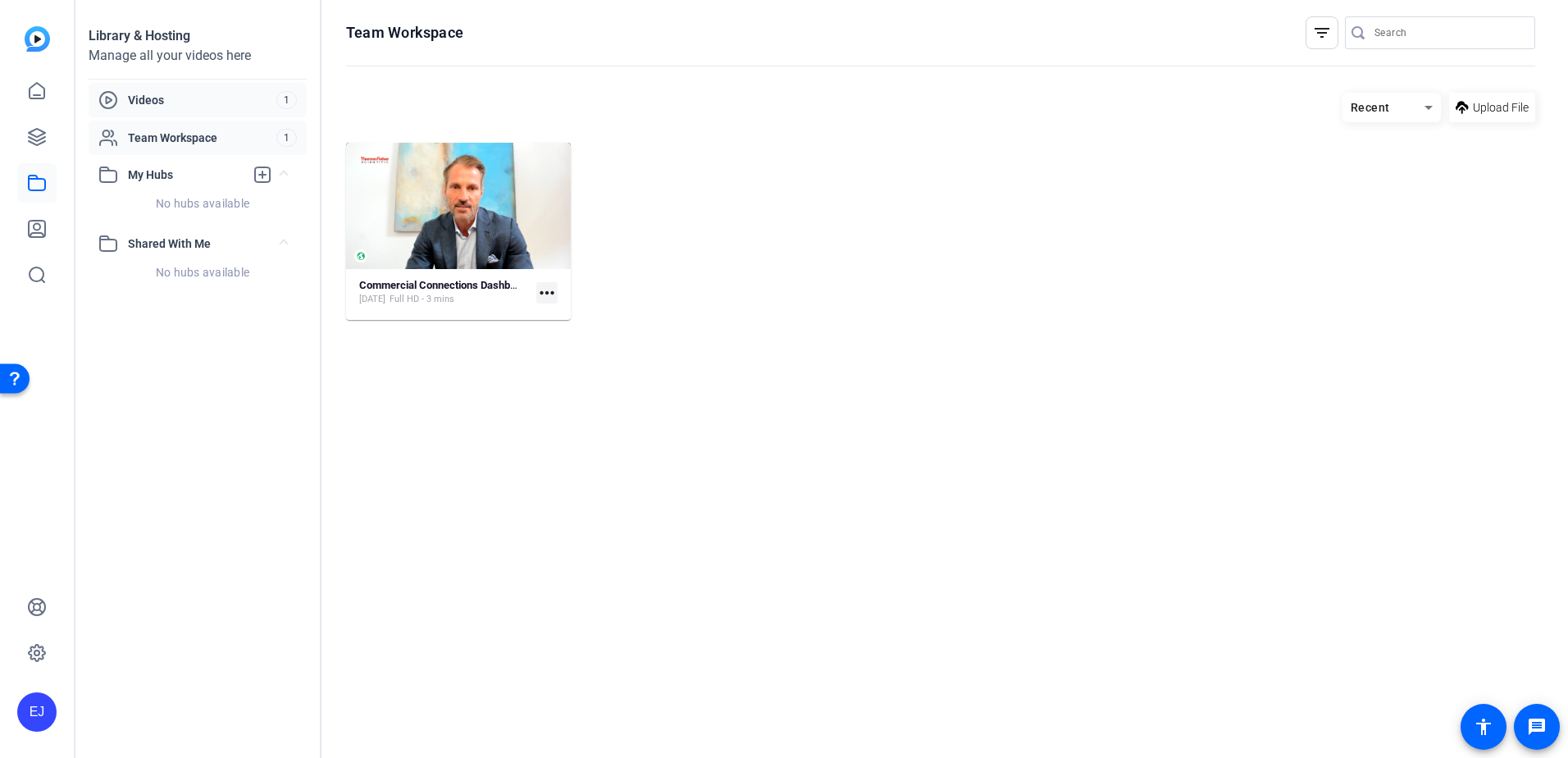
click at [157, 110] on div "Videos 1" at bounding box center [198, 100] width 218 height 34
click at [45, 231] on icon at bounding box center [37, 228] width 16 height 16
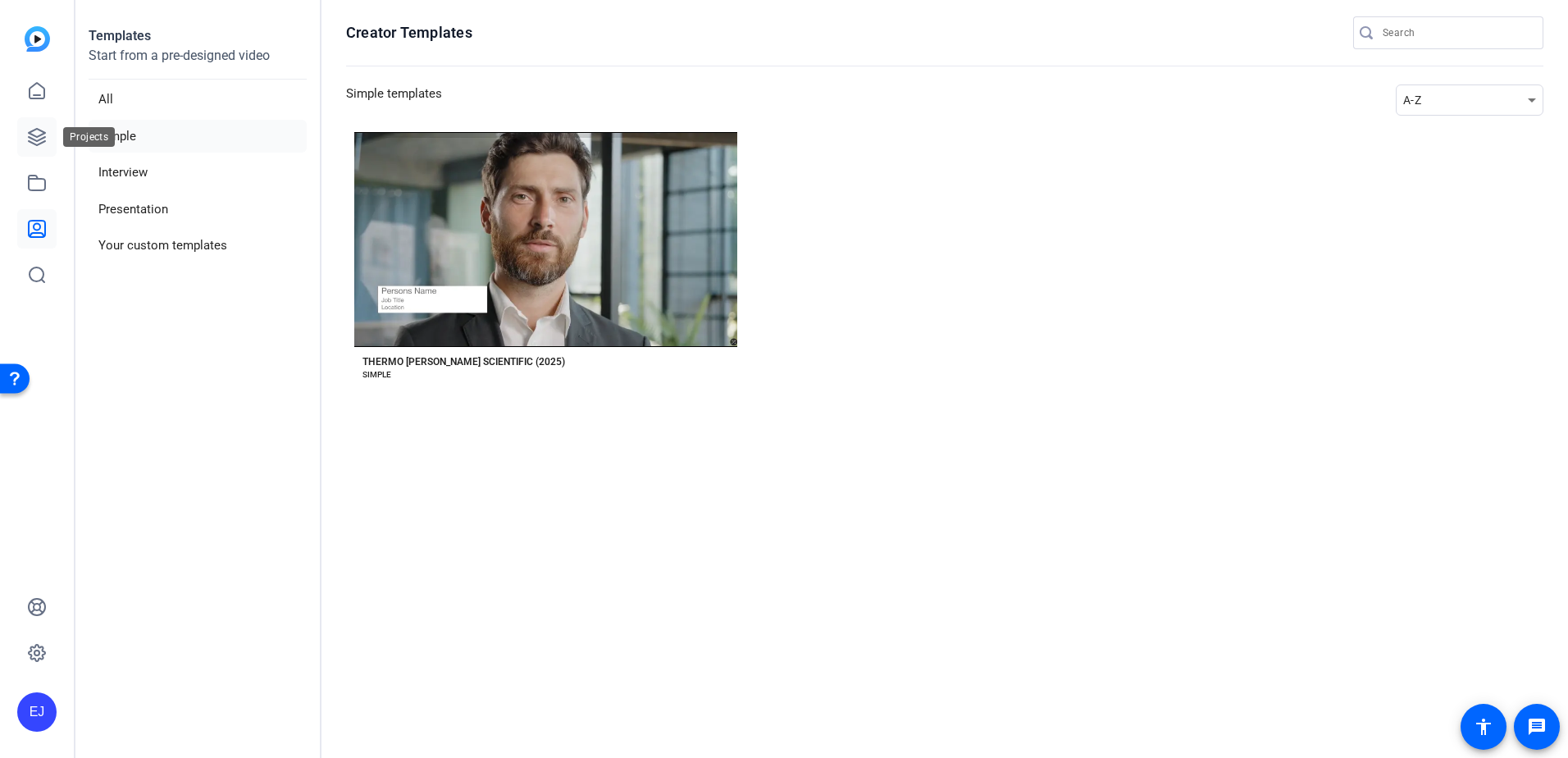
click at [52, 127] on link at bounding box center [37, 137] width 39 height 39
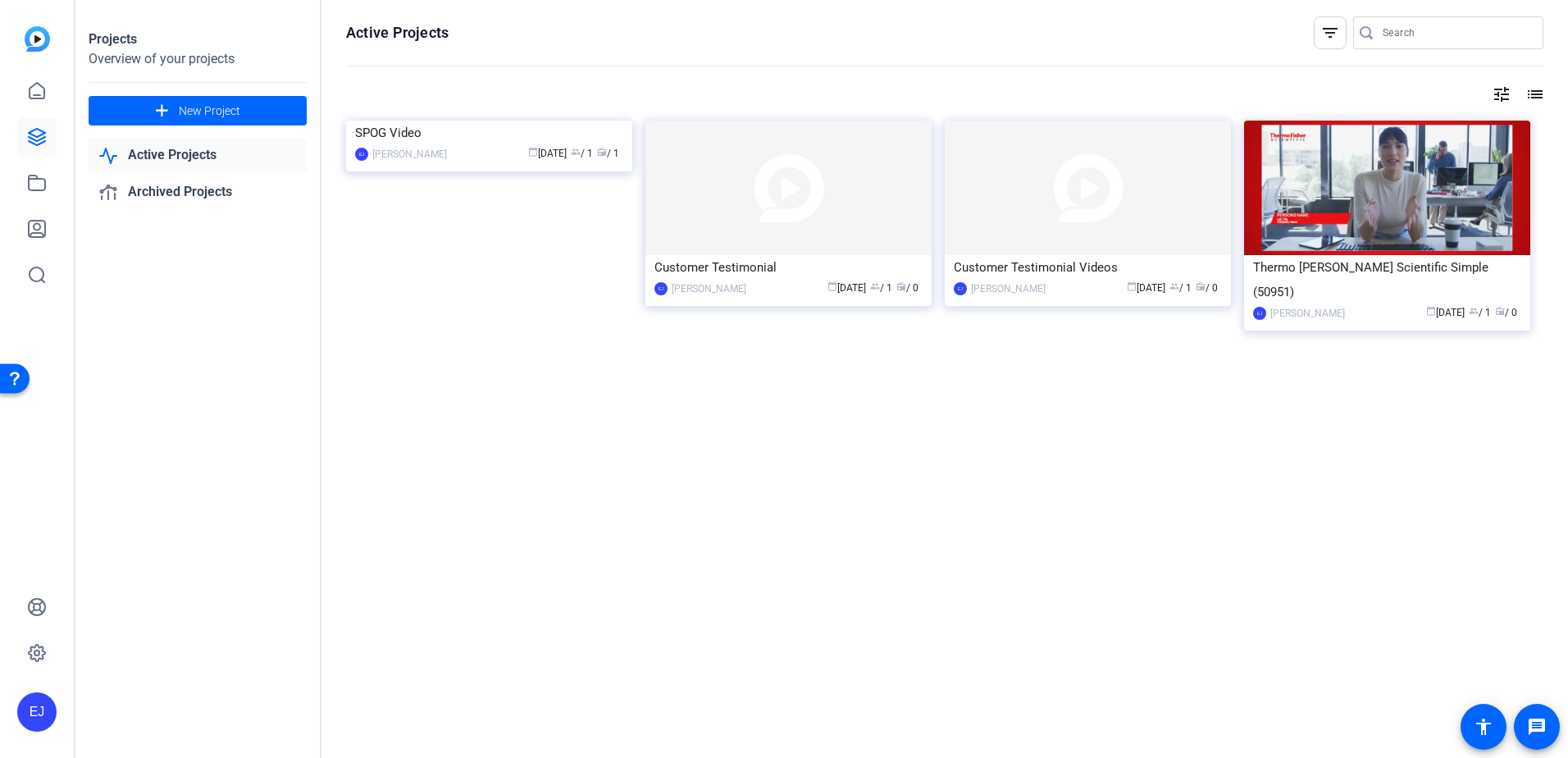
click at [198, 150] on link "Active Projects" at bounding box center [198, 155] width 218 height 33
click at [197, 191] on link "Archived Projects" at bounding box center [198, 192] width 218 height 33
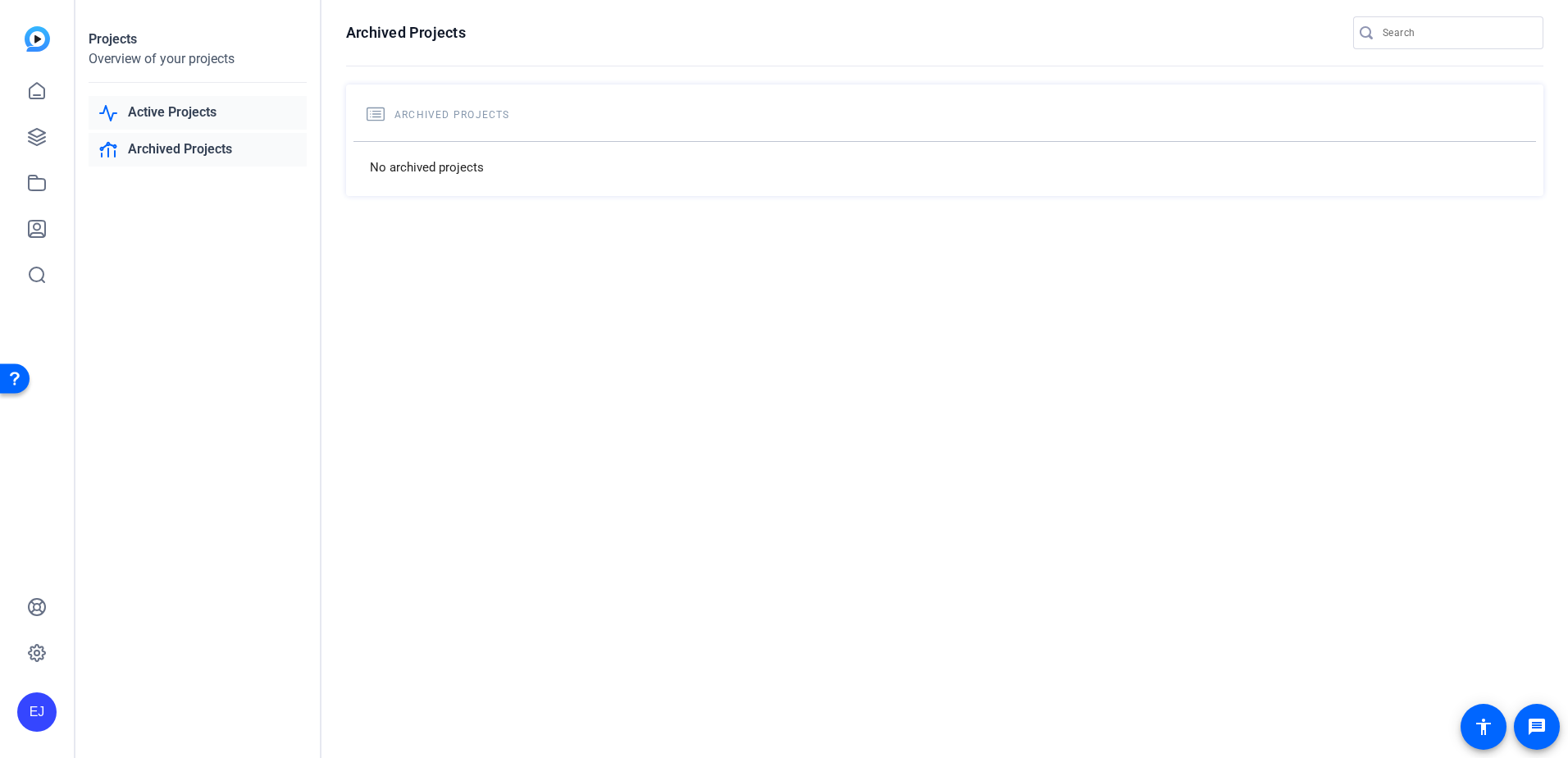
click at [191, 111] on link "Active Projects" at bounding box center [198, 112] width 218 height 33
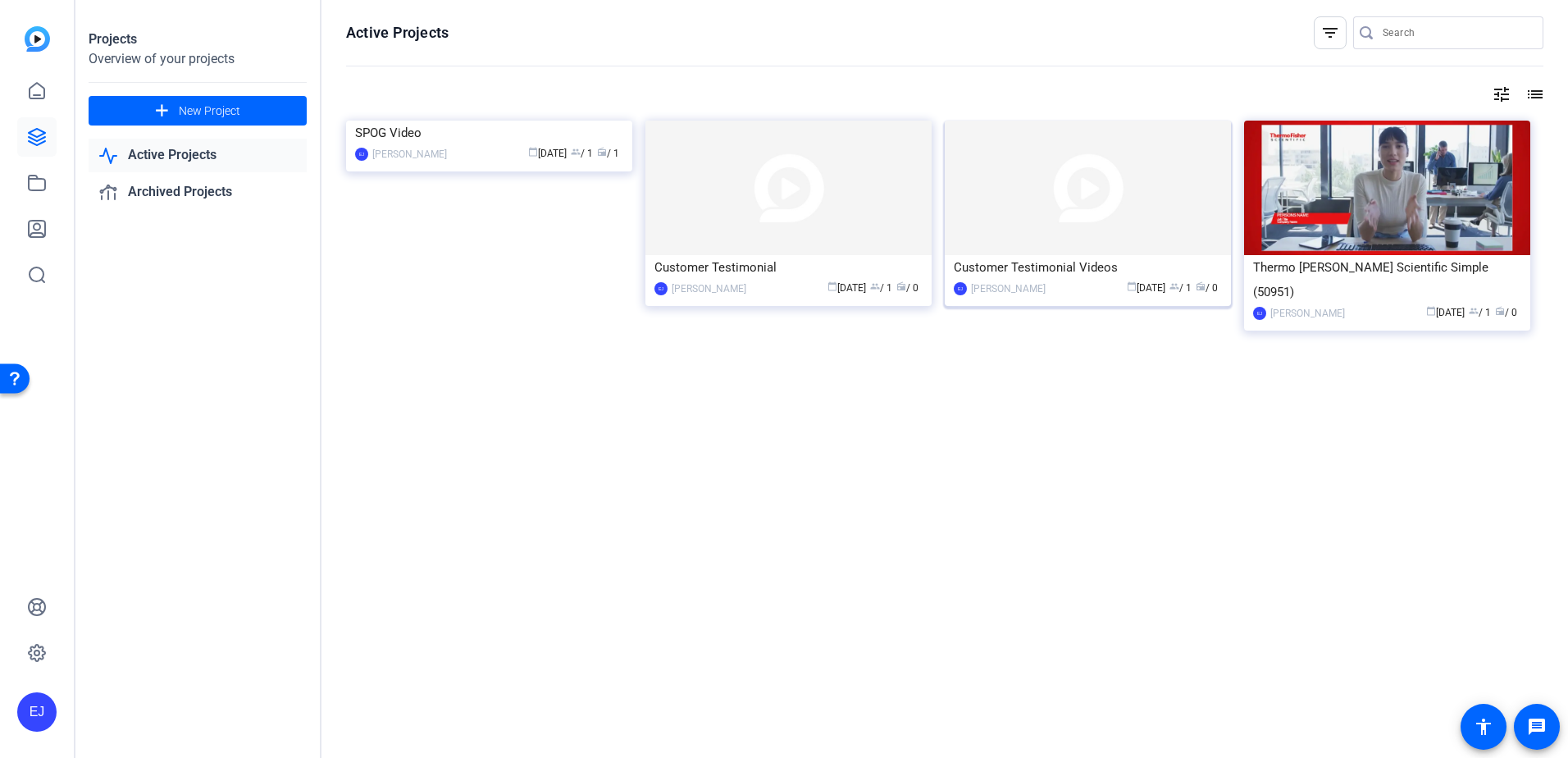
click at [983, 295] on div "[PERSON_NAME]" at bounding box center [1008, 288] width 75 height 16
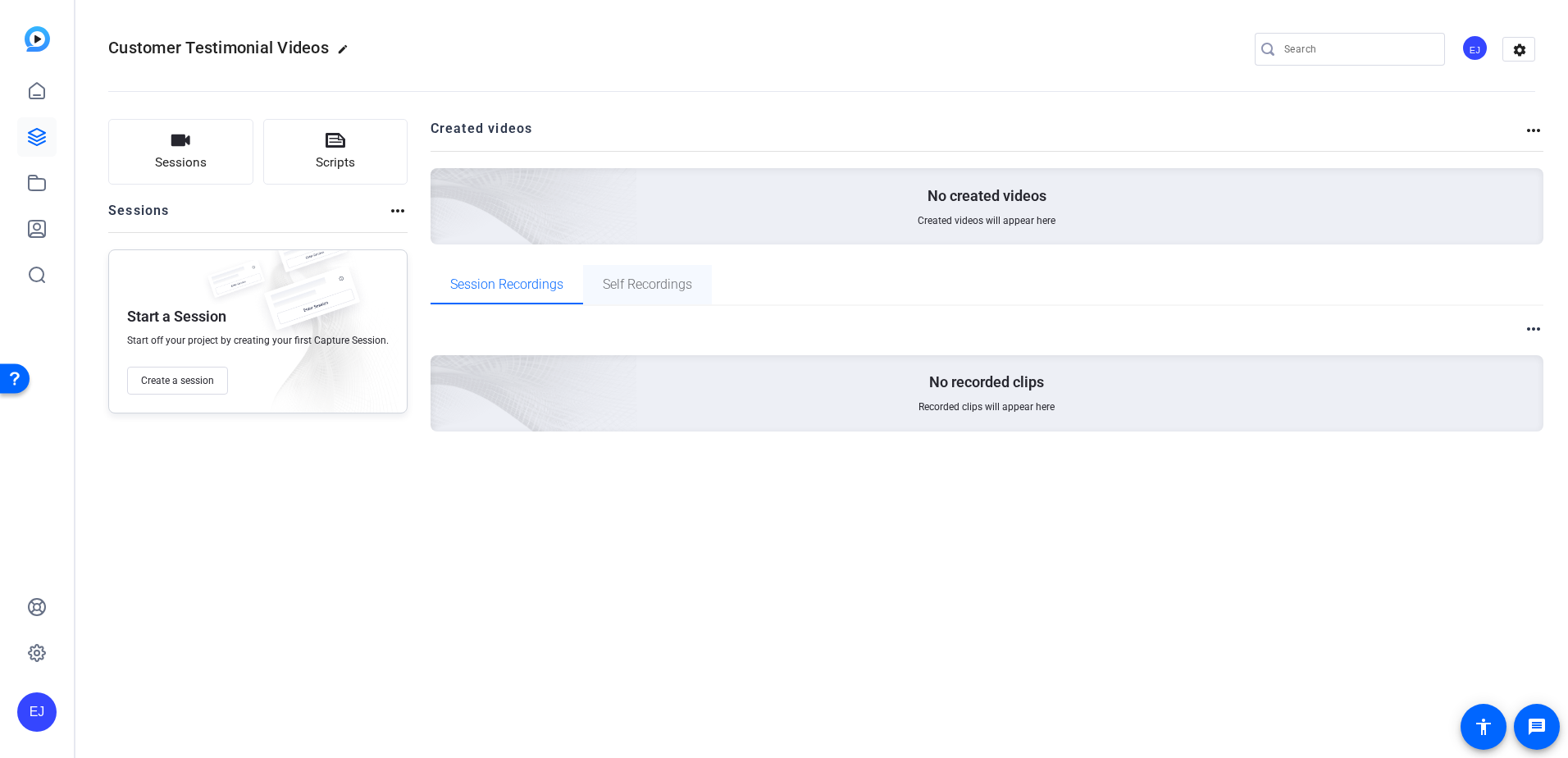
click at [656, 283] on span "Self Recordings" at bounding box center [647, 284] width 89 height 13
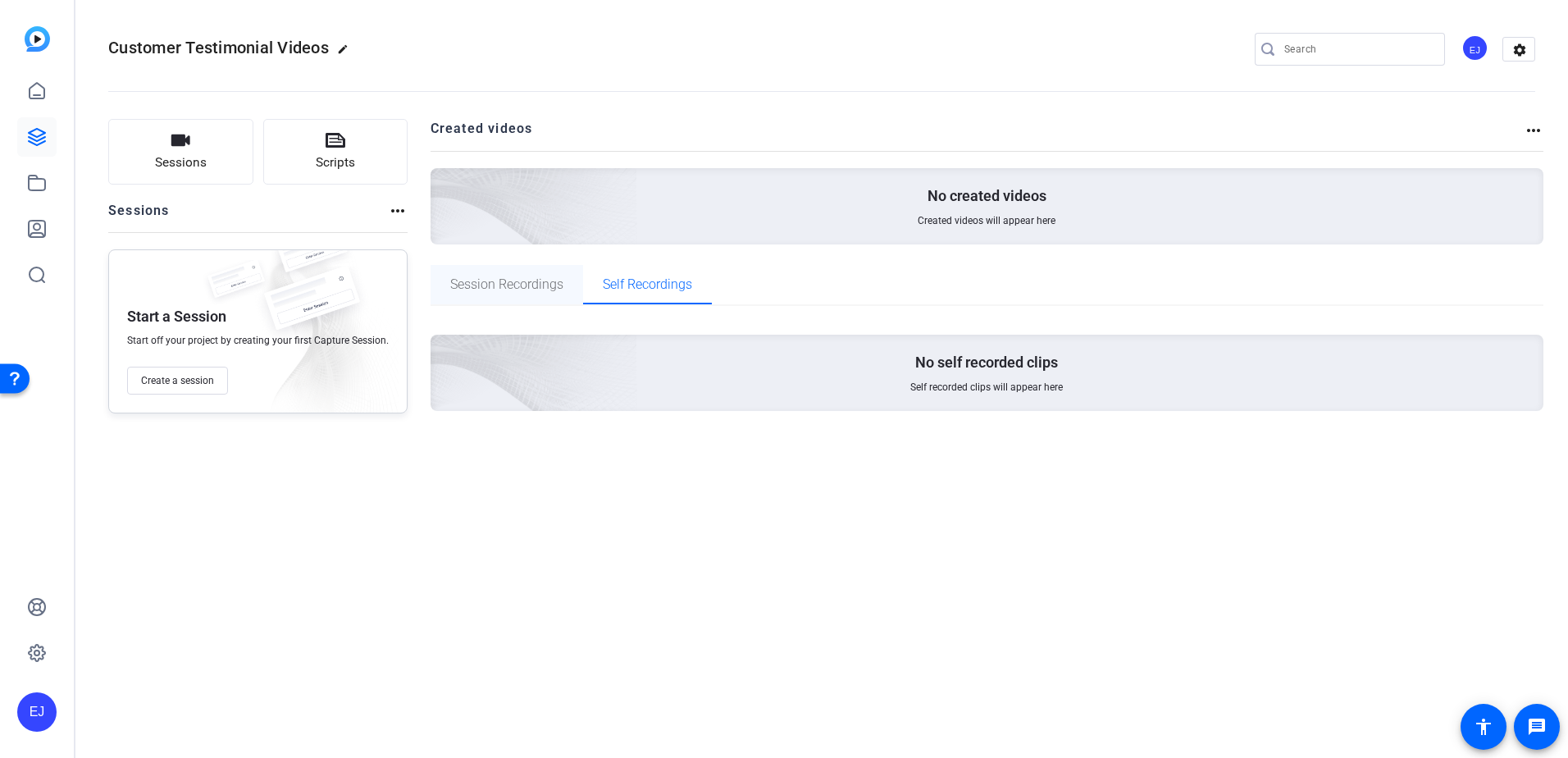
click at [504, 289] on span "Session Recordings" at bounding box center [507, 284] width 113 height 13
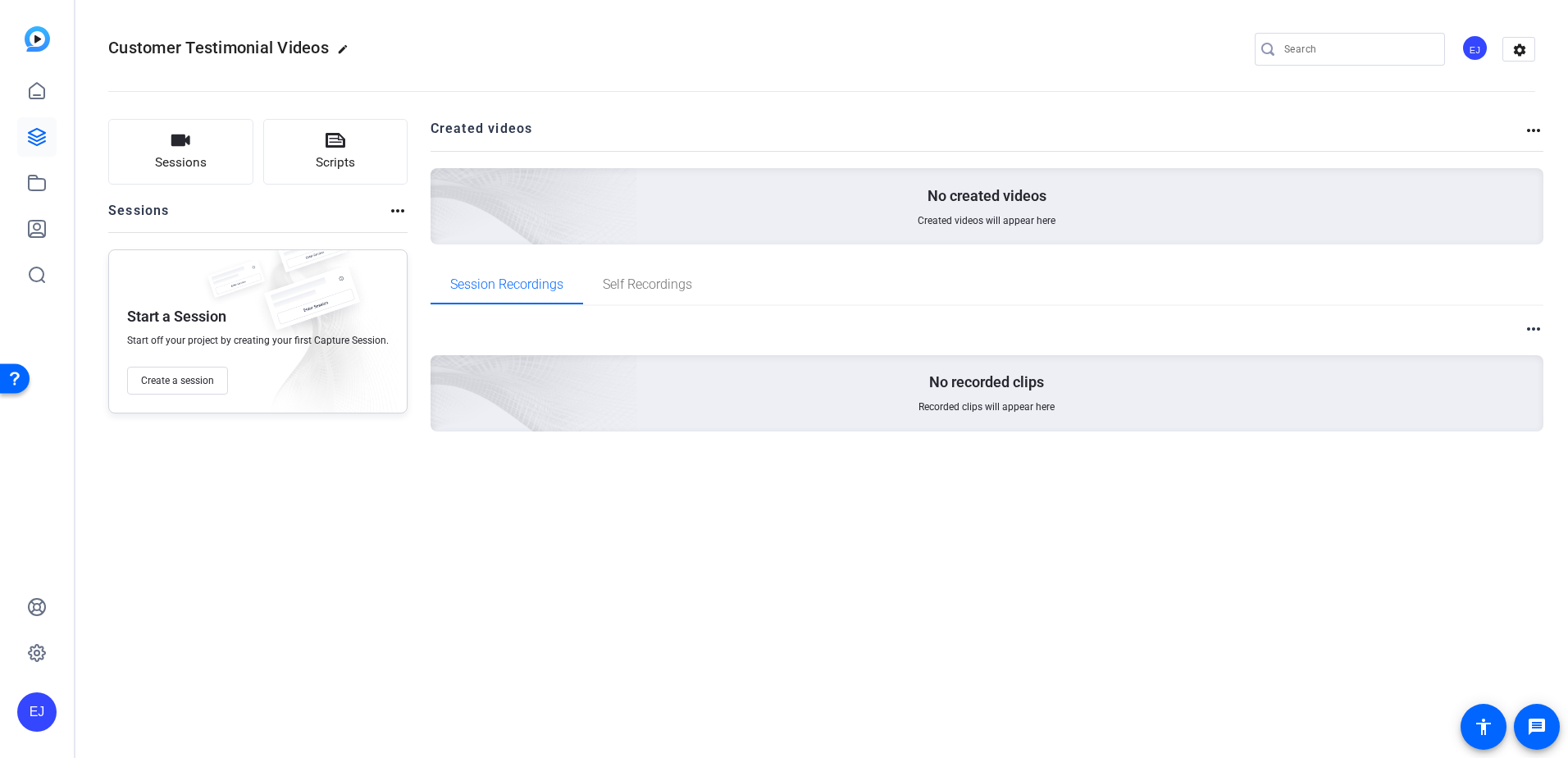
click at [405, 213] on div "Sessions Scripts Sessions more_horiz Start a Session Start off your project by …" at bounding box center [822, 301] width 1493 height 406
click at [392, 207] on mat-icon "more_horiz" at bounding box center [397, 210] width 20 height 20
click at [158, 221] on div at bounding box center [784, 379] width 1568 height 758
click at [177, 381] on span "Create a session" at bounding box center [178, 380] width 73 height 13
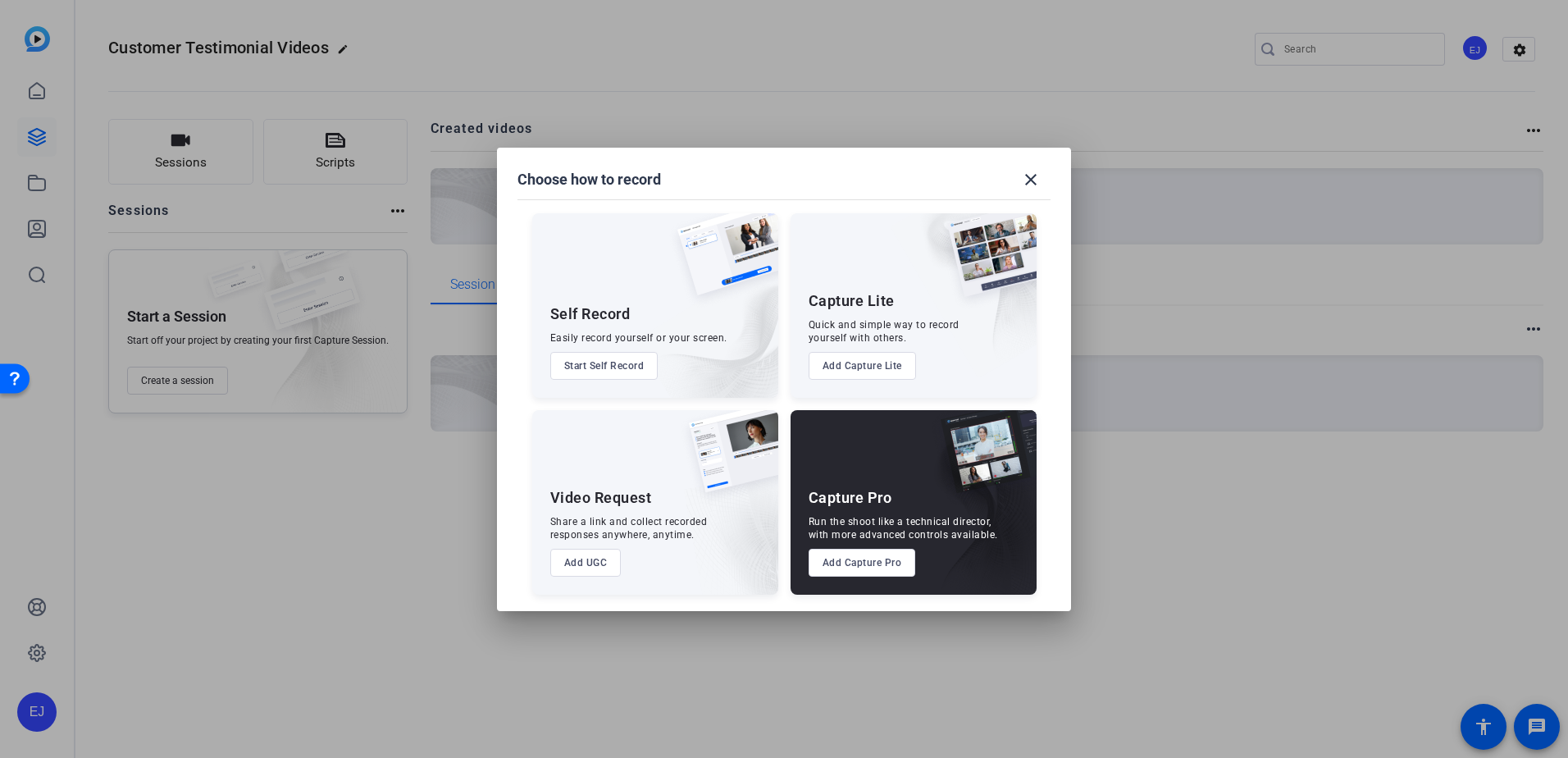
click at [591, 570] on button "Add UGC" at bounding box center [586, 562] width 72 height 28
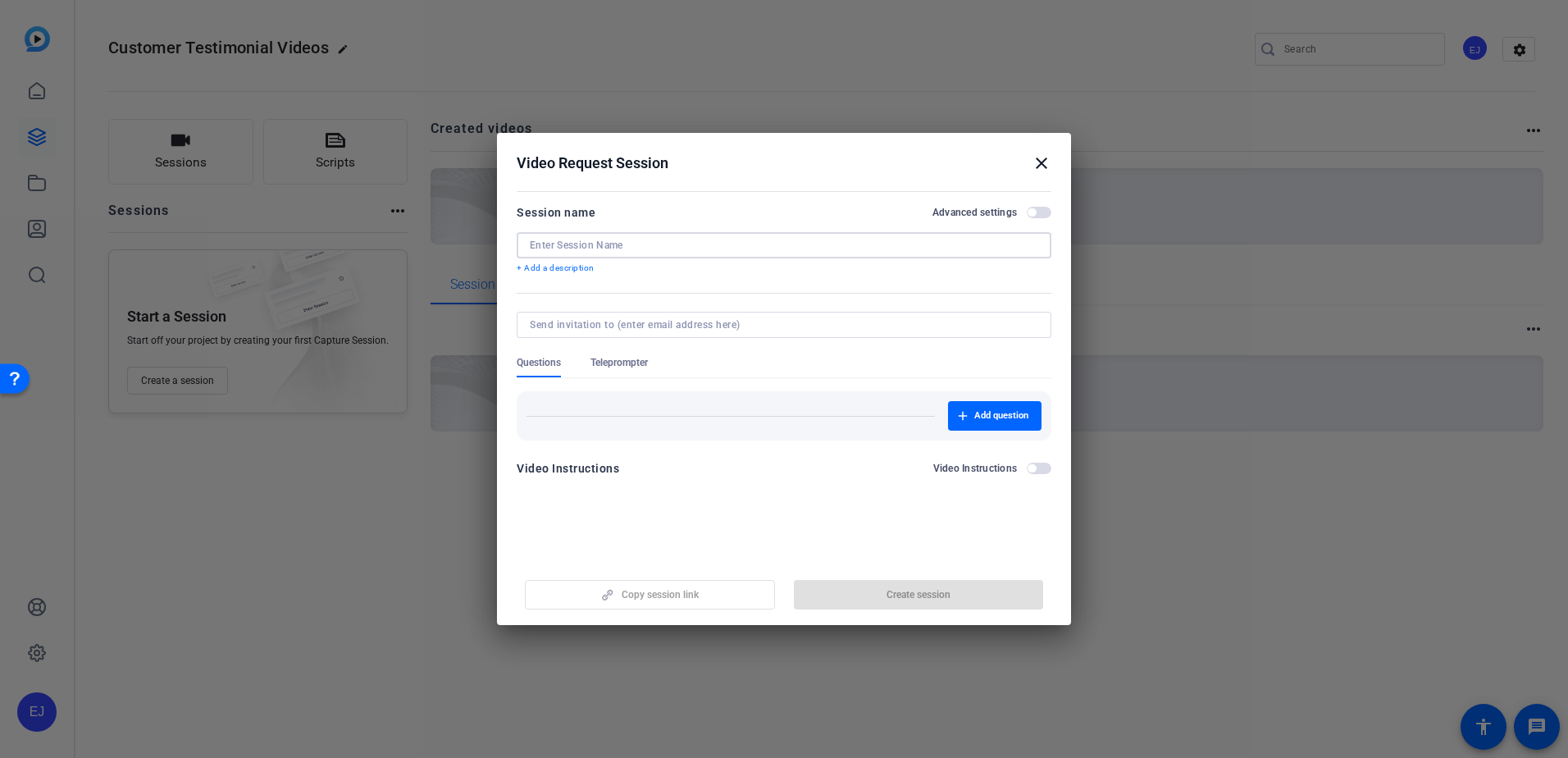
click at [618, 251] on input at bounding box center [784, 244] width 508 height 13
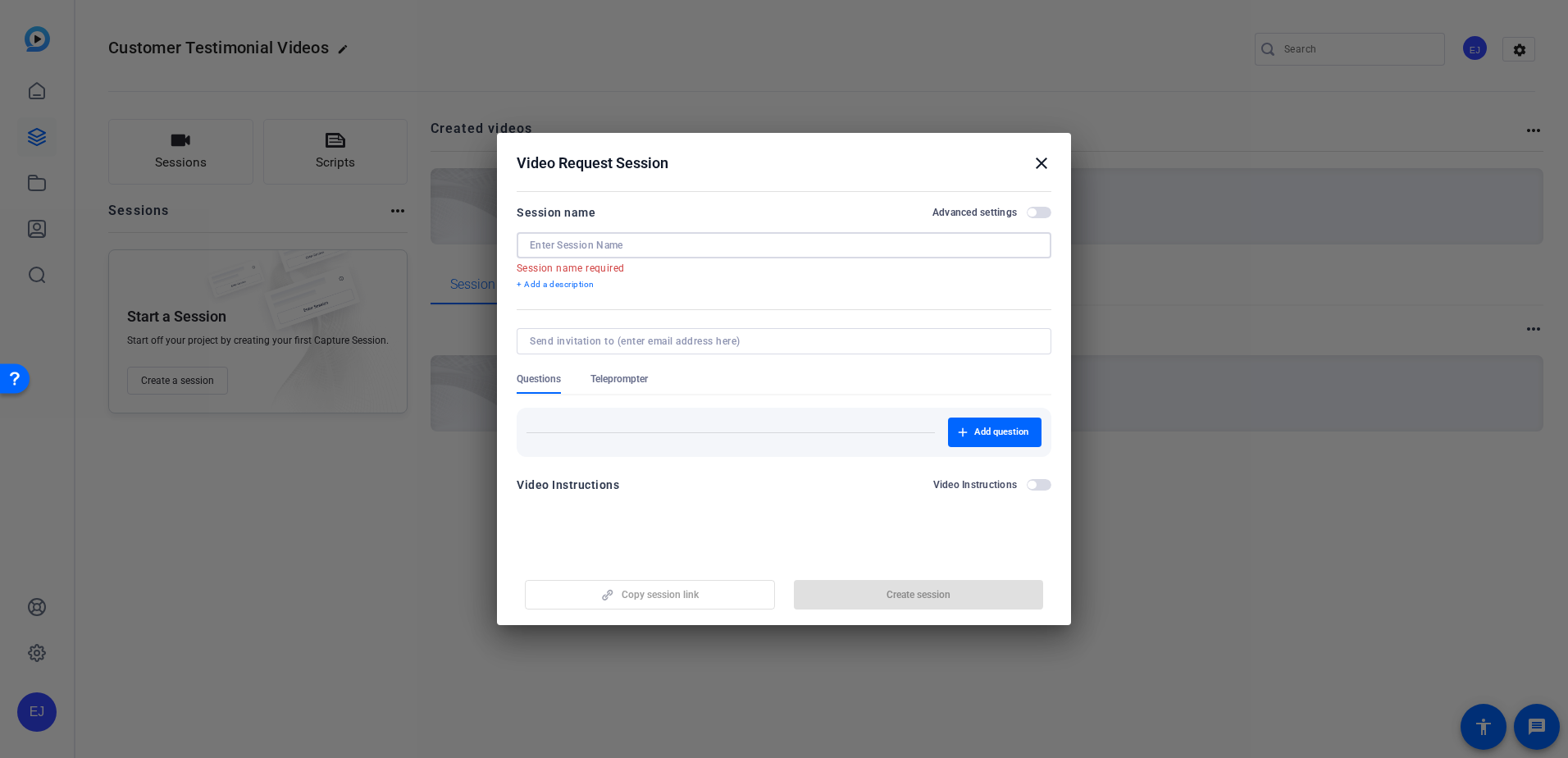
paste input "LPG Commercial Meeting Customer Testimonials"
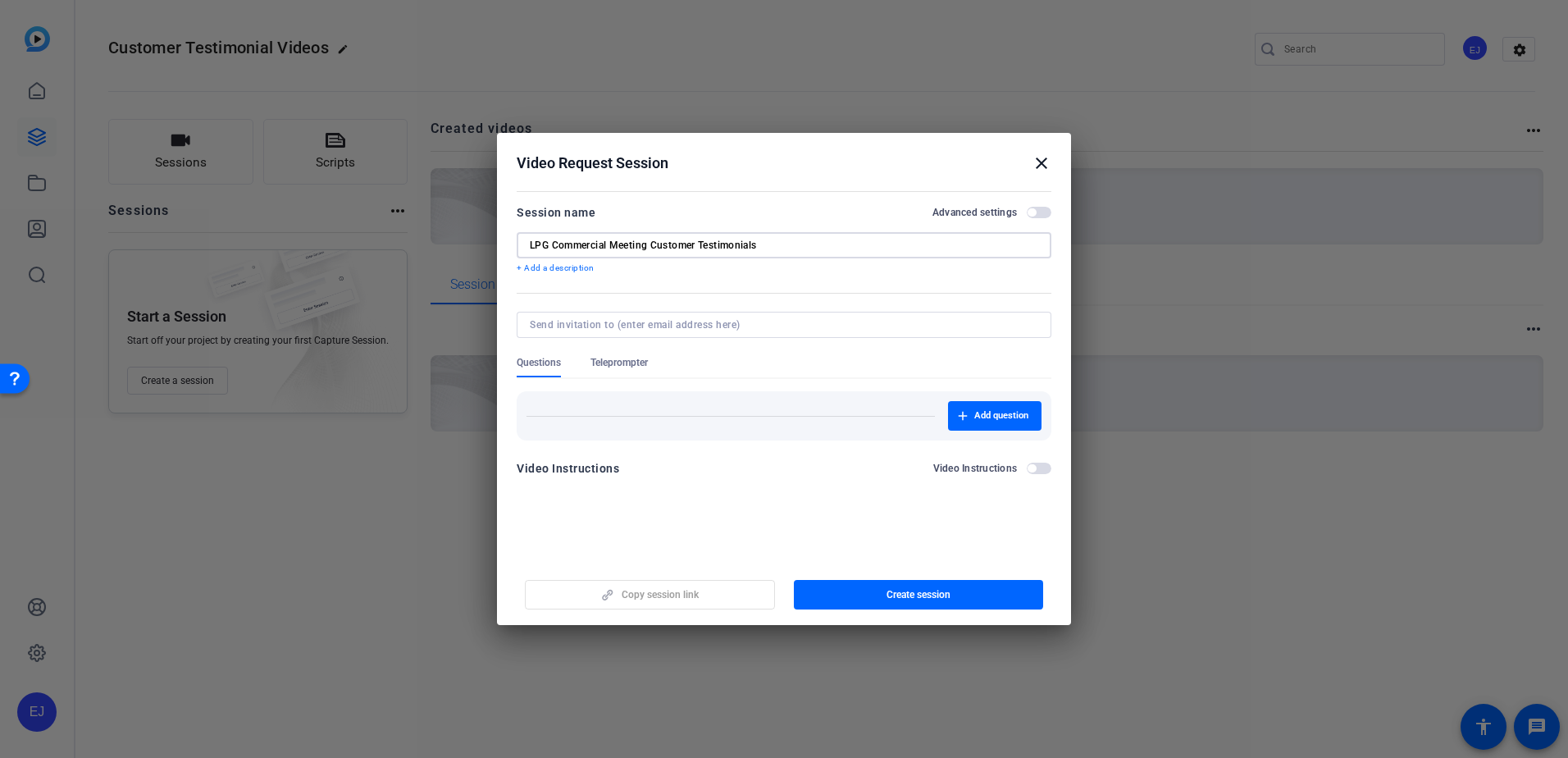
type input "LPG Commercial Meeting Customer Testimonials"
click at [636, 329] on input at bounding box center [780, 324] width 502 height 13
click at [642, 334] on div at bounding box center [784, 324] width 508 height 26
click at [642, 327] on input at bounding box center [780, 324] width 502 height 13
paste input "[PERSON_NAME][EMAIL_ADDRESS][PERSON_NAME][DOMAIN_NAME]"
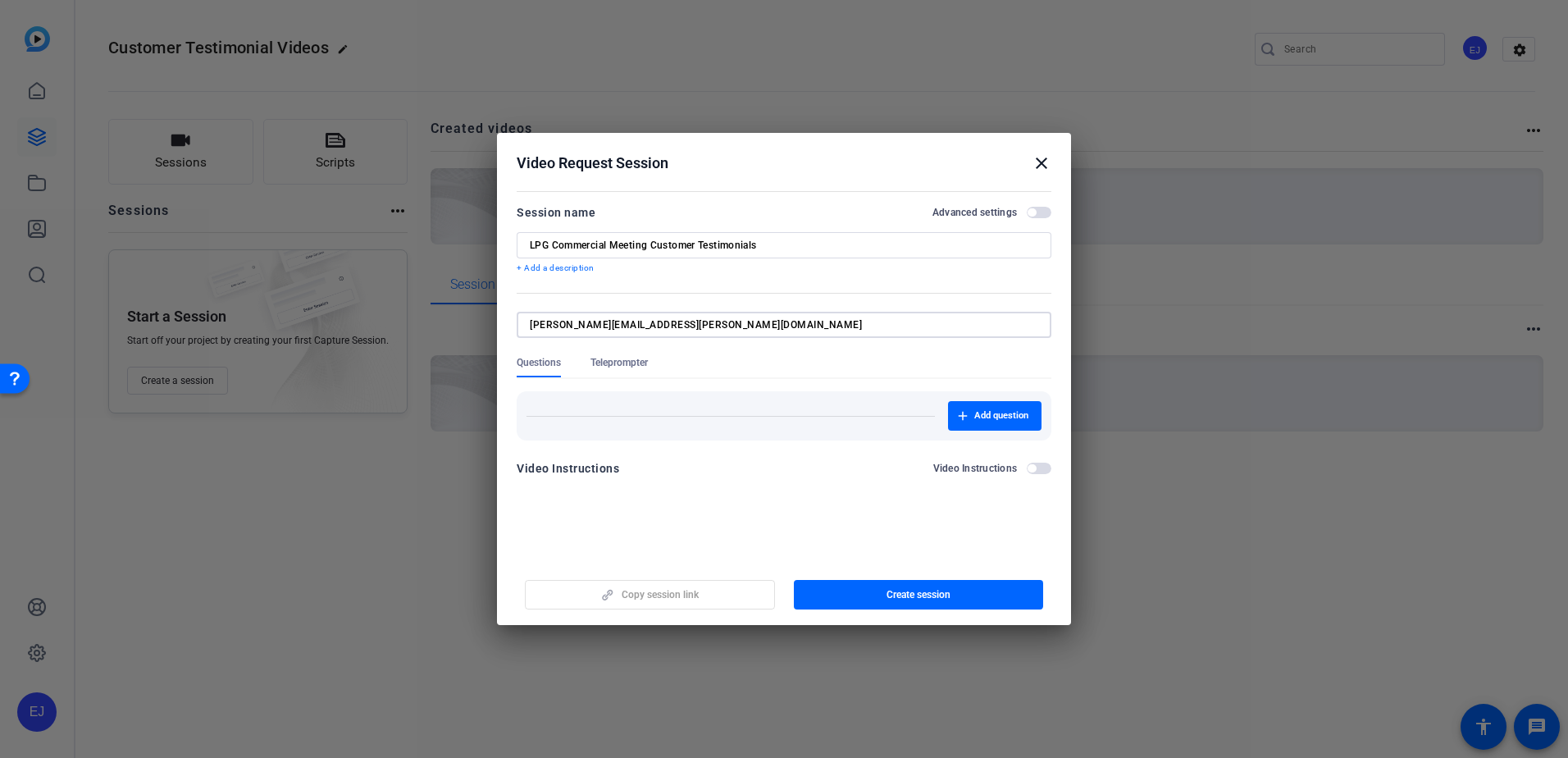
type input "[PERSON_NAME][EMAIL_ADDRESS][PERSON_NAME][DOMAIN_NAME]"
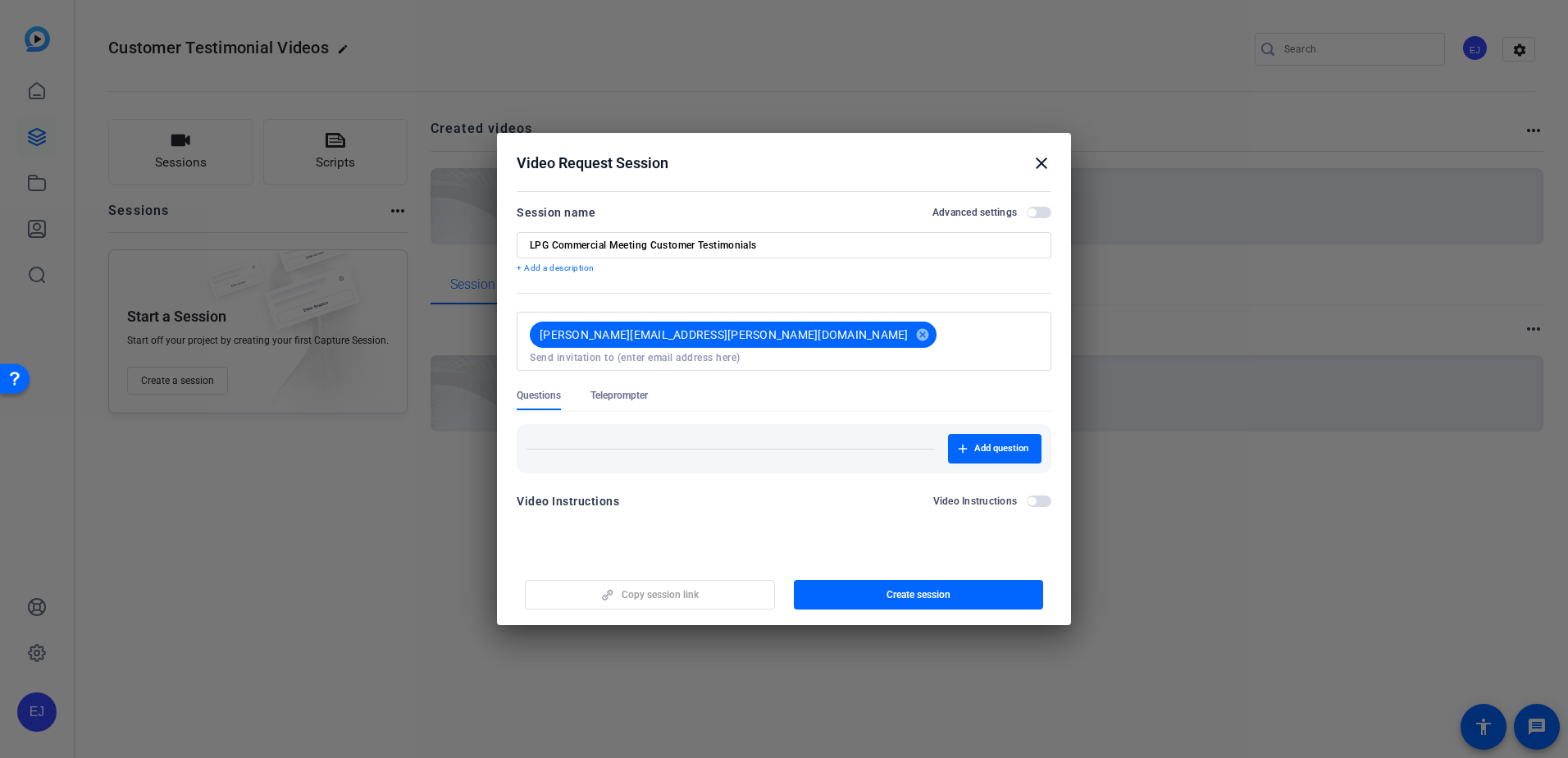
click at [662, 497] on mat-dialog-content "Session name Advanced settings LPG Commercial Meeting Customer Testimonials + A…" at bounding box center [784, 363] width 574 height 353
click at [821, 351] on input at bounding box center [784, 357] width 508 height 13
type input "[PERSON_NAME]"
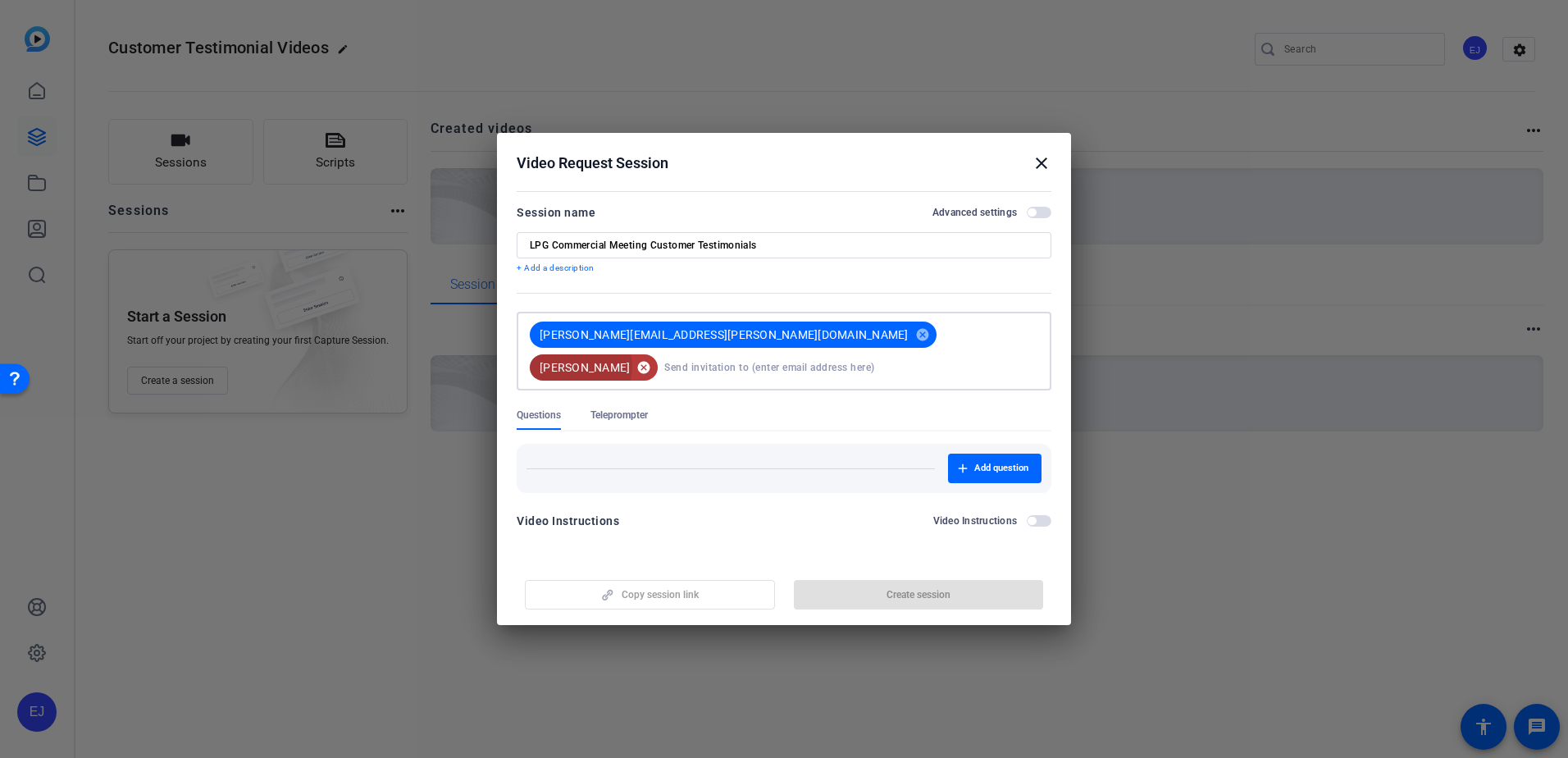
click at [658, 360] on mat-icon "cancel" at bounding box center [644, 367] width 28 height 14
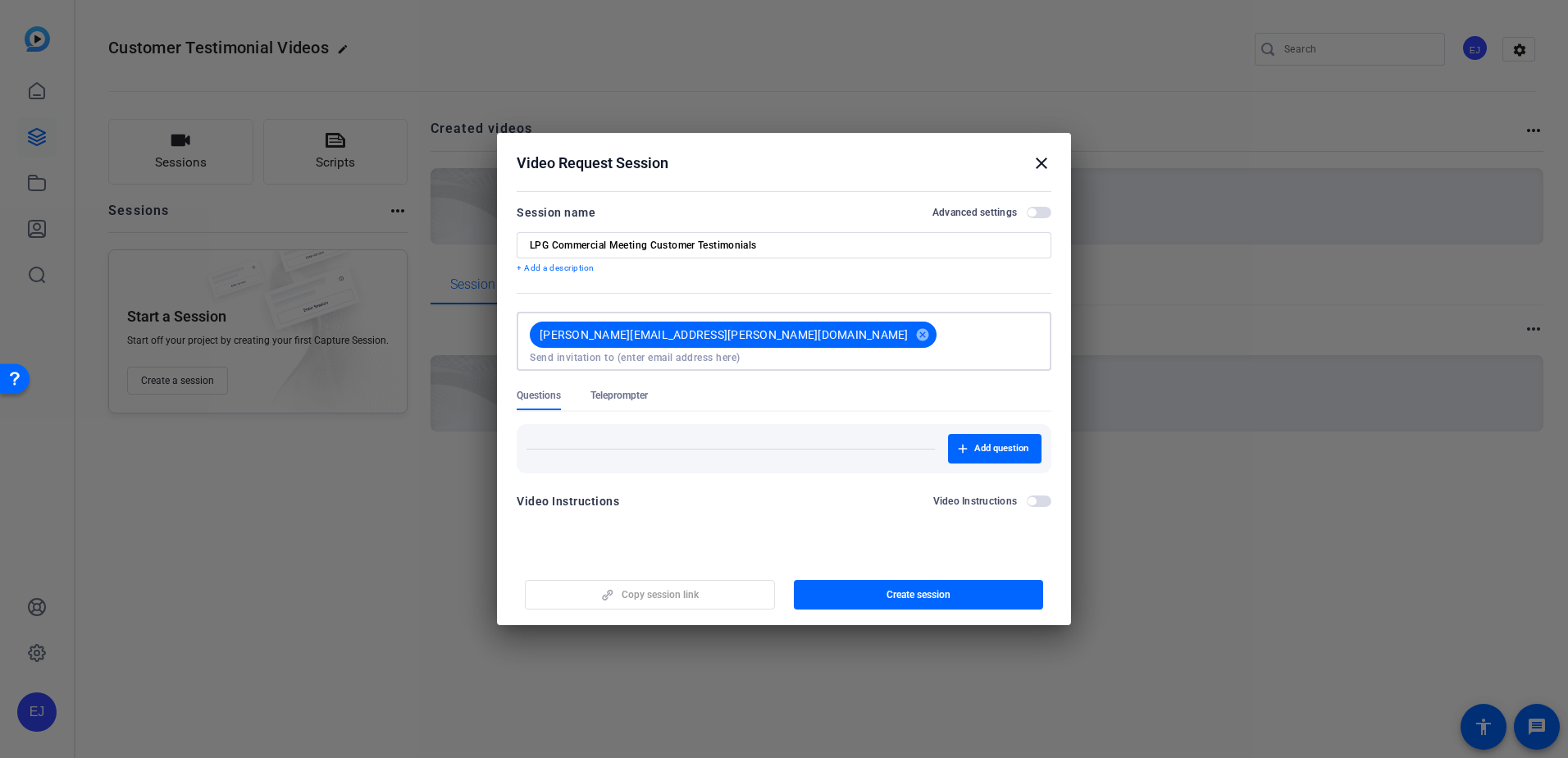
click at [776, 351] on input at bounding box center [784, 357] width 508 height 13
paste input "[PERSON_NAME][EMAIL_ADDRESS][DOMAIN_NAME]"
type input "[PERSON_NAME][EMAIL_ADDRESS][DOMAIN_NAME]"
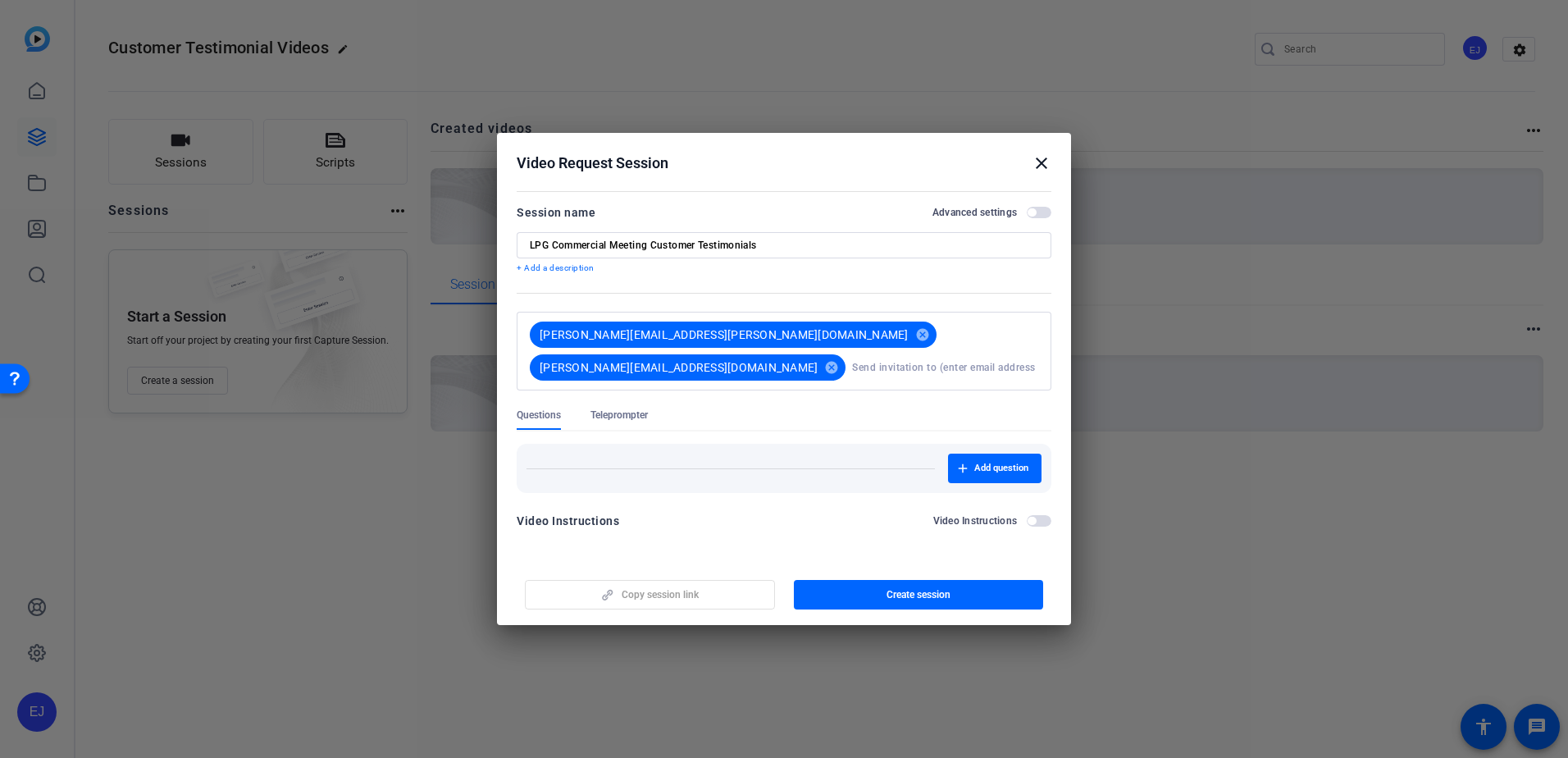
click at [786, 531] on openreel-new-create-edit-ugc-session "Video Request Session close Session name Advanced settings LPG Commercial Meeti…" at bounding box center [784, 379] width 574 height 492
click at [701, 607] on div "Copy session link Create session" at bounding box center [784, 588] width 535 height 42
click at [899, 595] on span "Create session" at bounding box center [918, 594] width 64 height 13
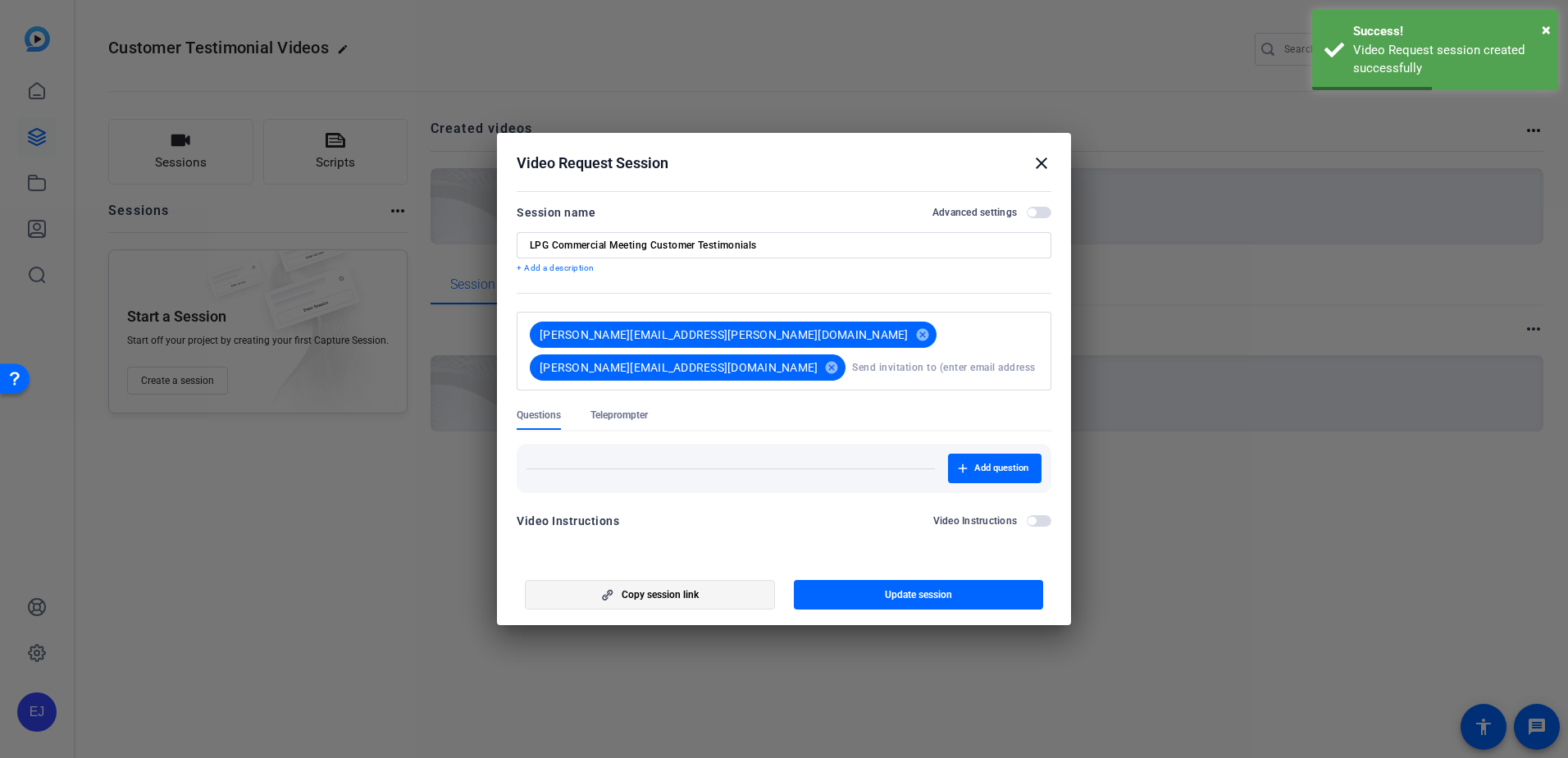
click at [709, 606] on span "button" at bounding box center [650, 594] width 249 height 39
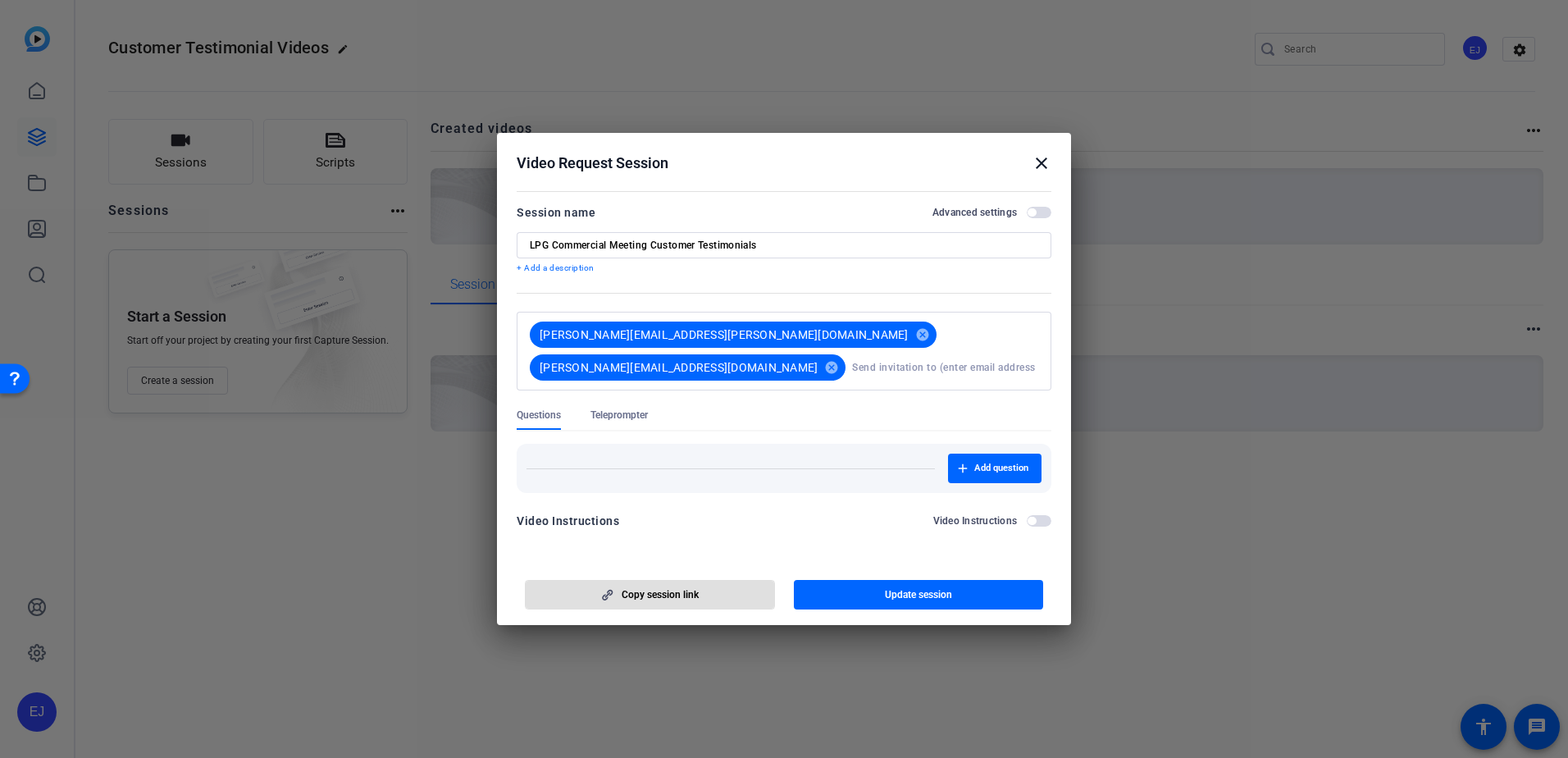
click at [1041, 157] on mat-icon "close" at bounding box center [1041, 163] width 20 height 20
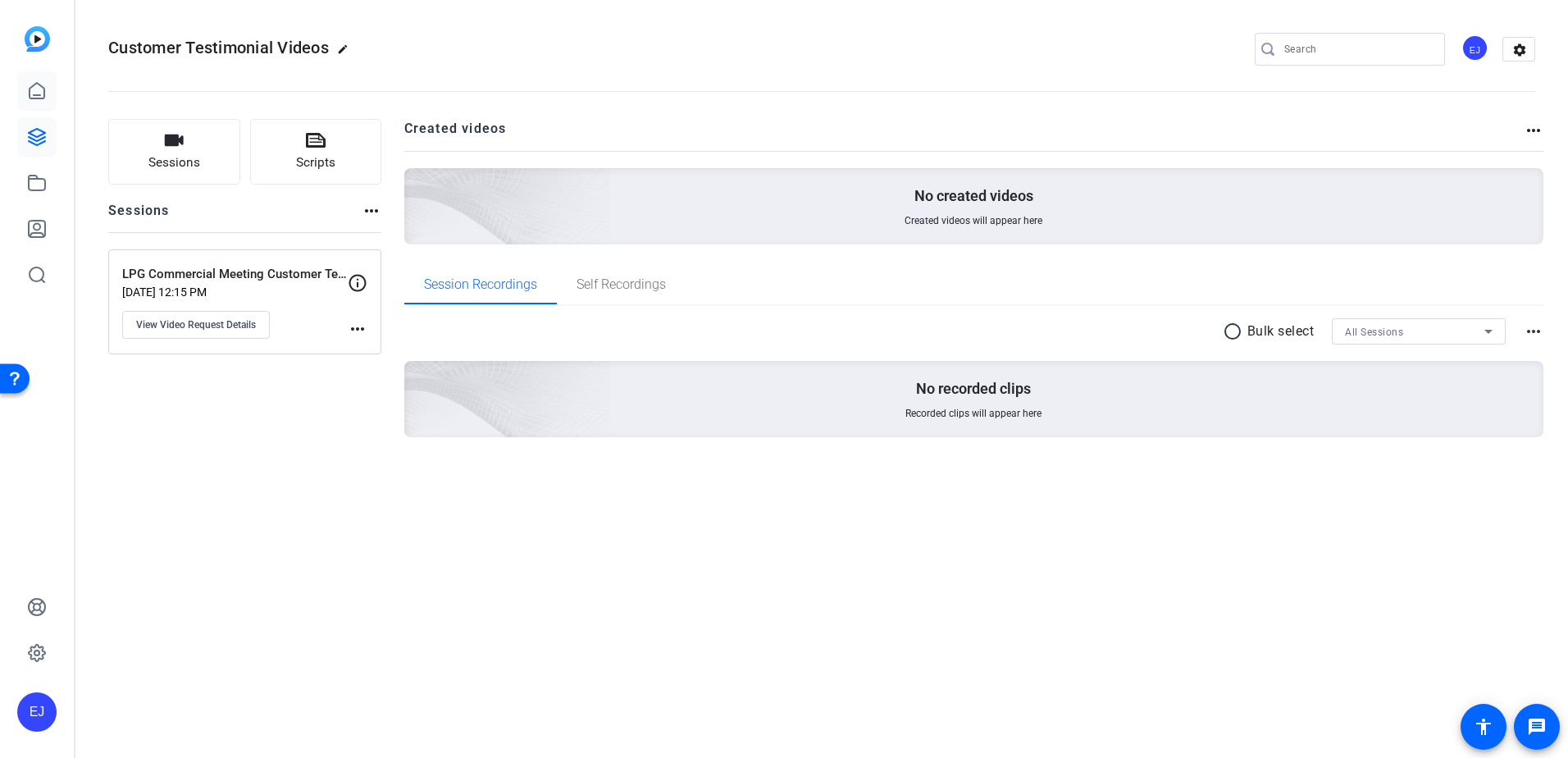
click at [55, 95] on link at bounding box center [37, 91] width 39 height 39
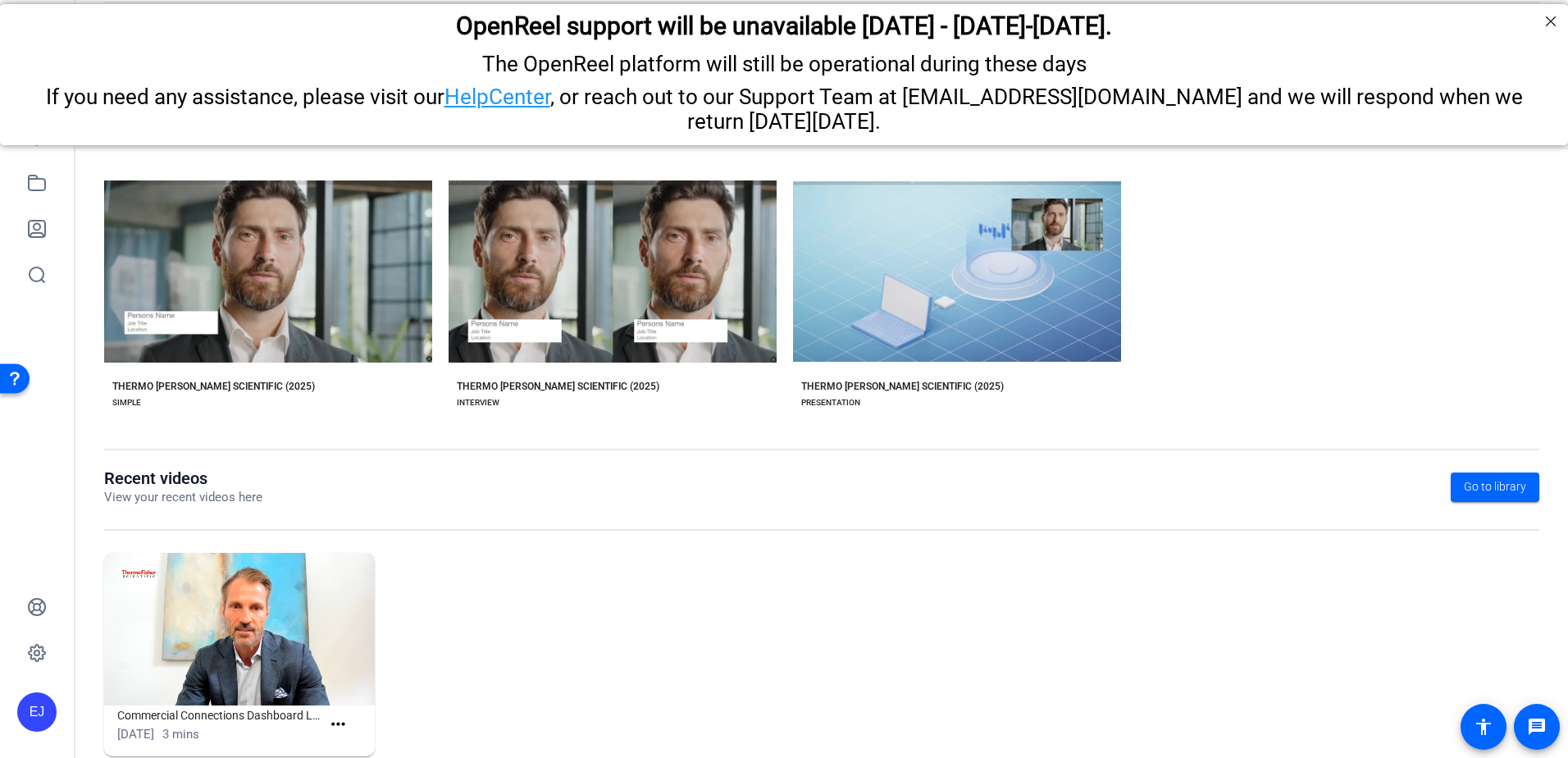
scroll to position [210, 0]
